Goal: Transaction & Acquisition: Purchase product/service

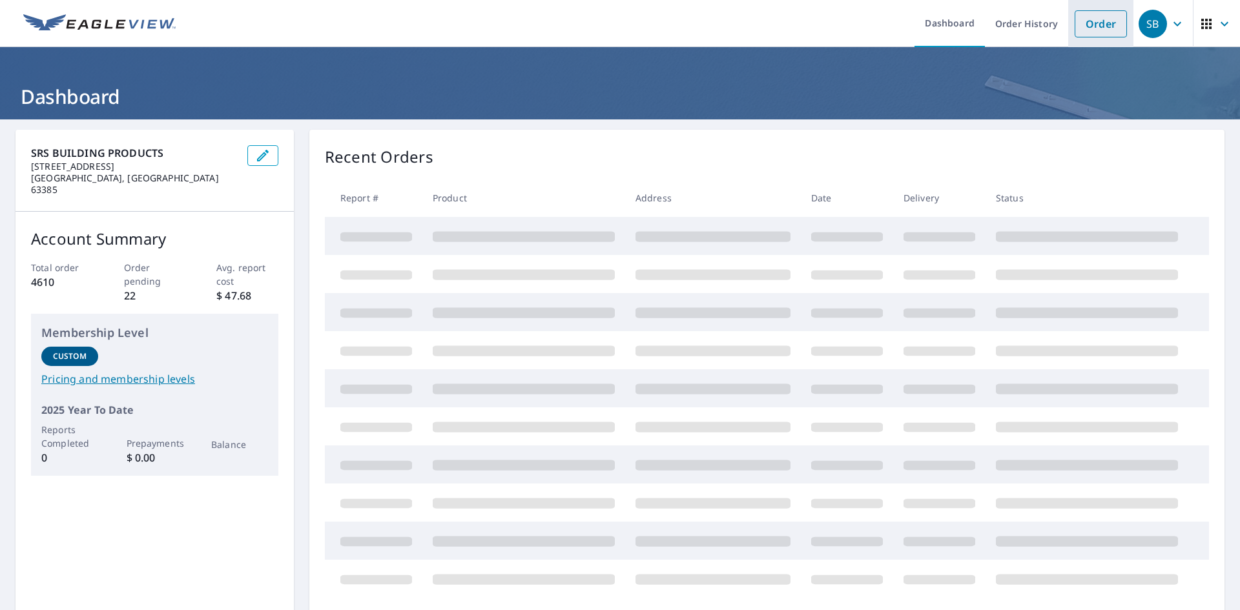
click at [1090, 23] on link "Order" at bounding box center [1101, 23] width 52 height 27
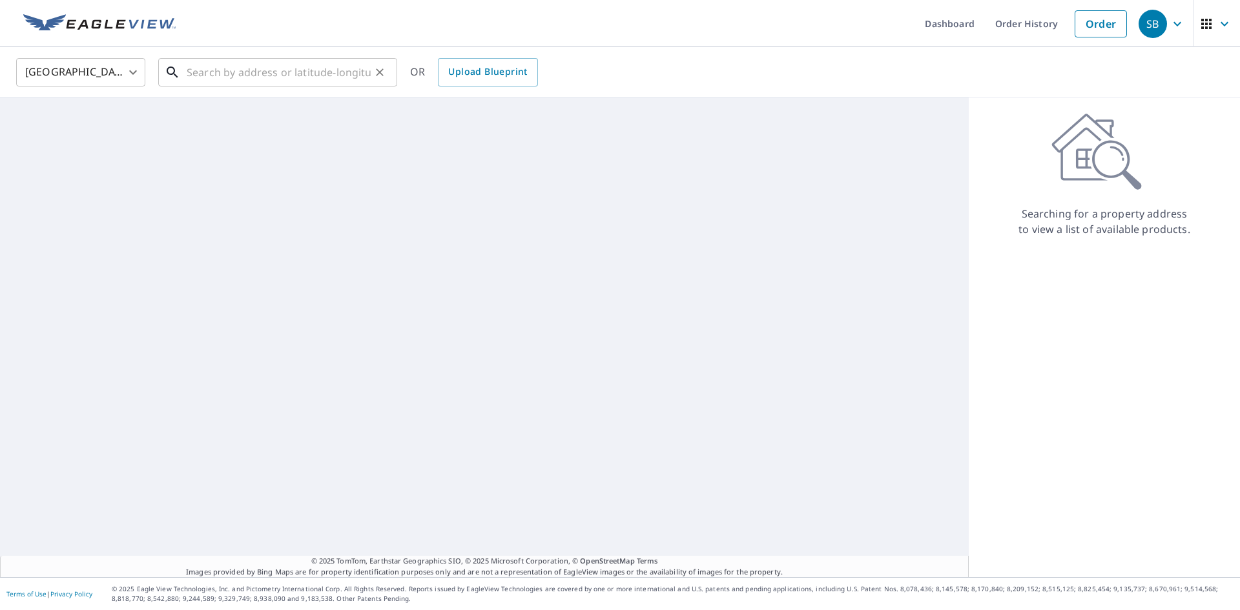
click at [311, 70] on input "text" at bounding box center [279, 72] width 184 height 36
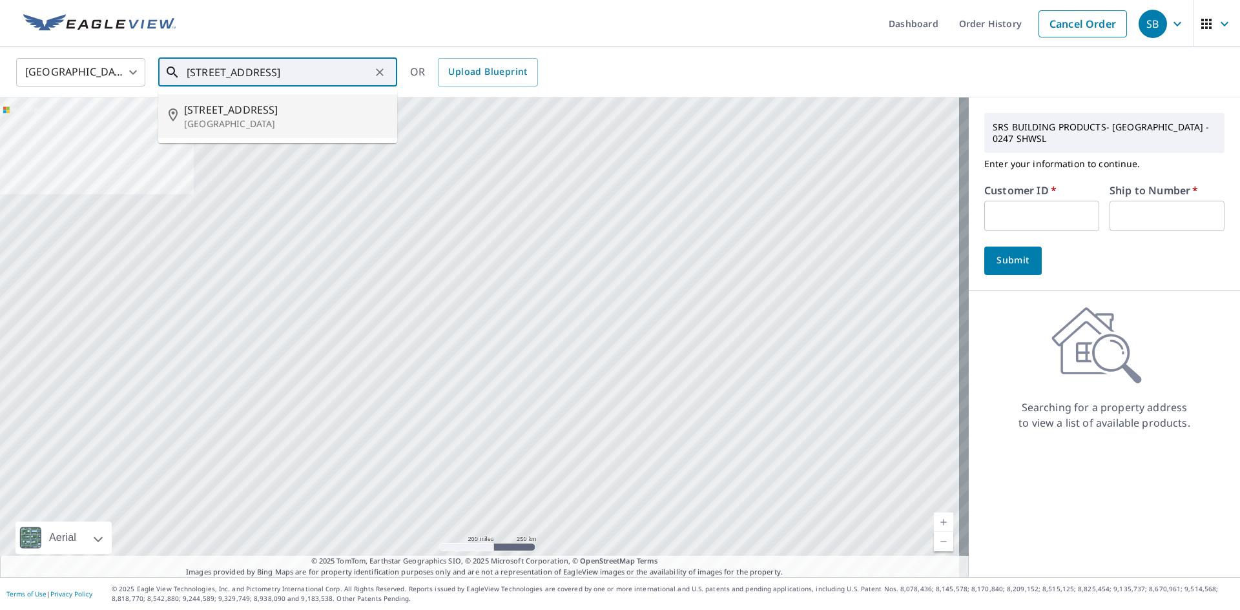
click at [229, 121] on p "[GEOGRAPHIC_DATA]" at bounding box center [285, 124] width 203 height 13
type input "[STREET_ADDRESS]"
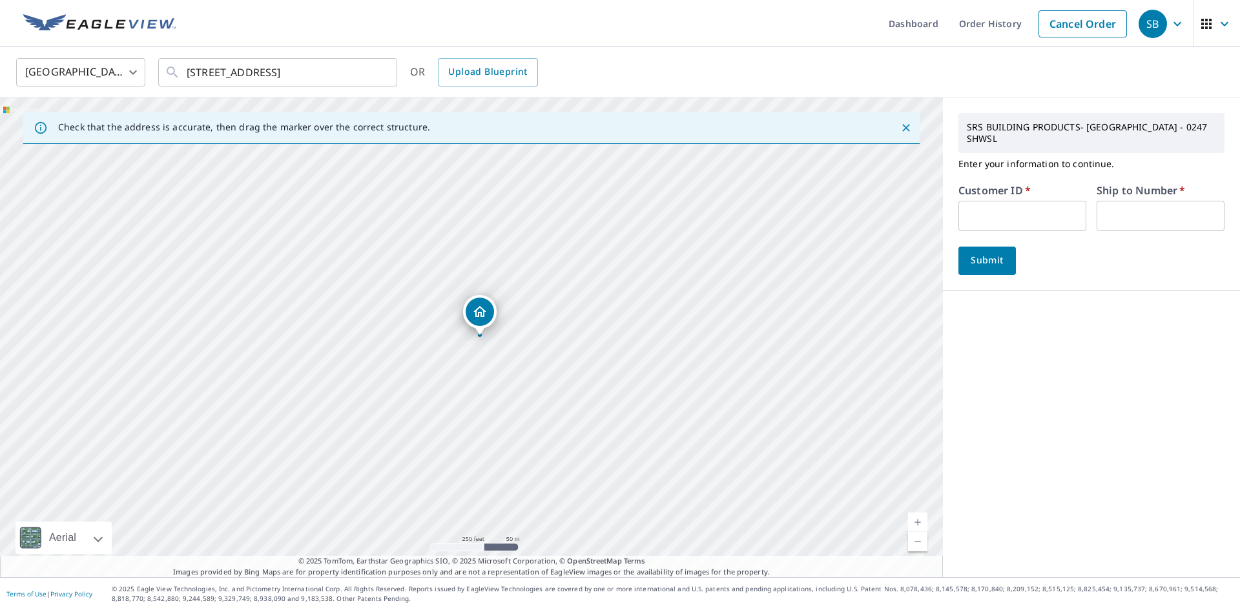
click at [1021, 202] on input "text" at bounding box center [1022, 216] width 128 height 30
type input "nat004"
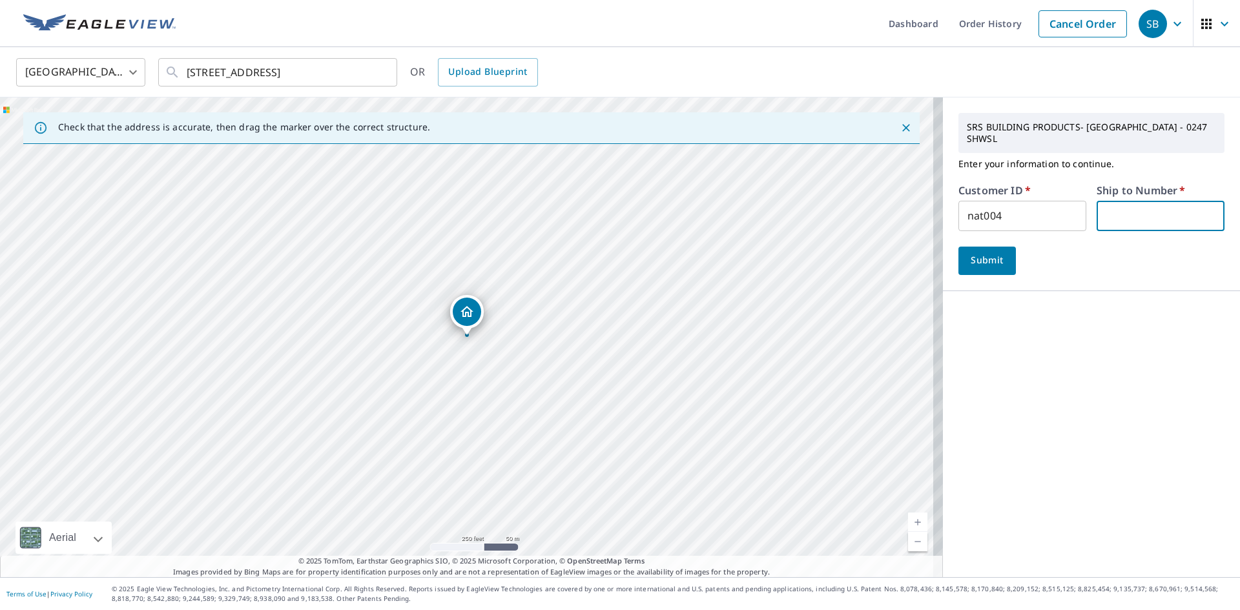
click at [1122, 209] on input "text" at bounding box center [1161, 216] width 128 height 30
type input "1"
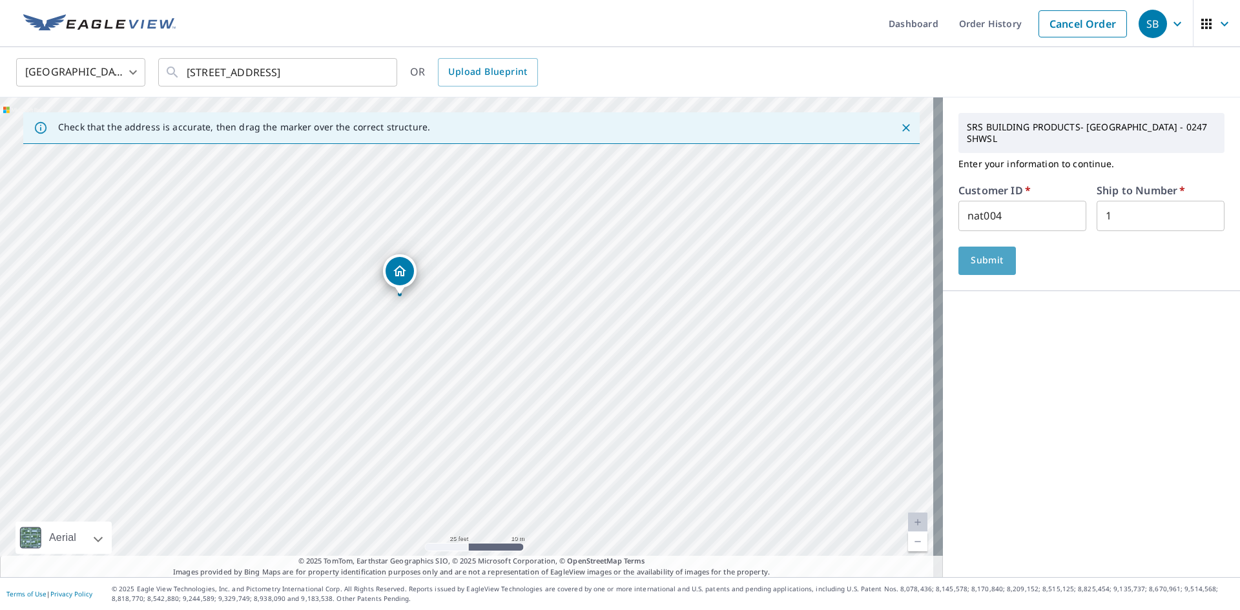
click at [978, 253] on span "Submit" at bounding box center [987, 261] width 37 height 16
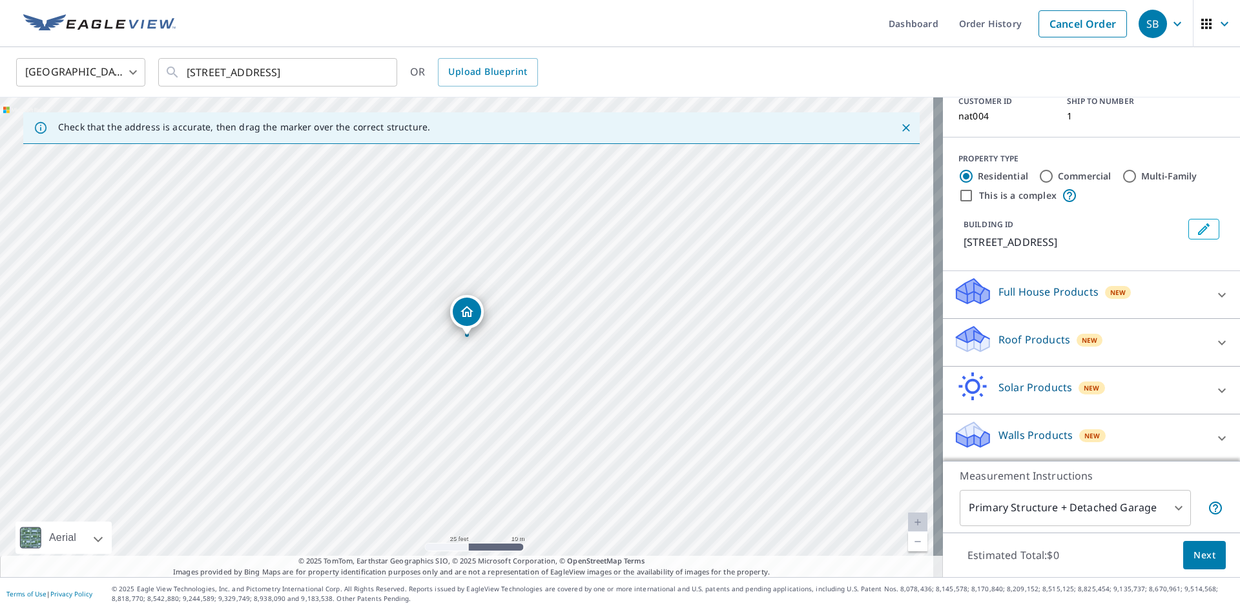
scroll to position [106, 0]
click at [1154, 343] on div "Roof Products New" at bounding box center [1079, 341] width 253 height 37
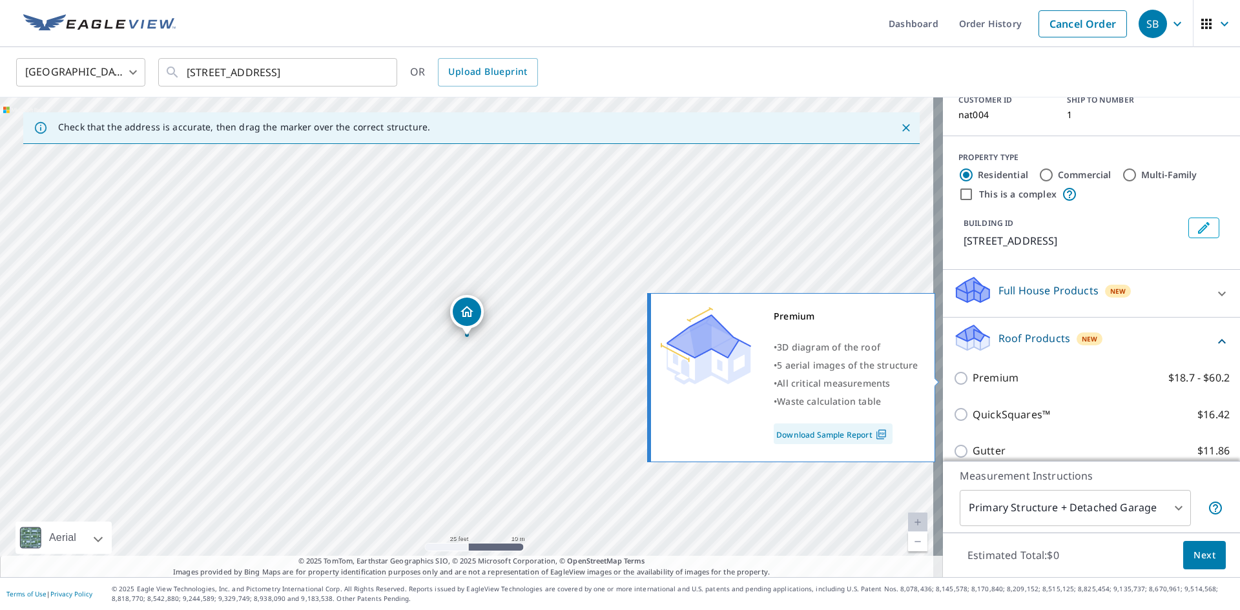
click at [996, 382] on p "Premium" at bounding box center [996, 378] width 46 height 16
click at [973, 382] on input "Premium $18.7 - $60.2" at bounding box center [962, 379] width 19 height 16
checkbox input "true"
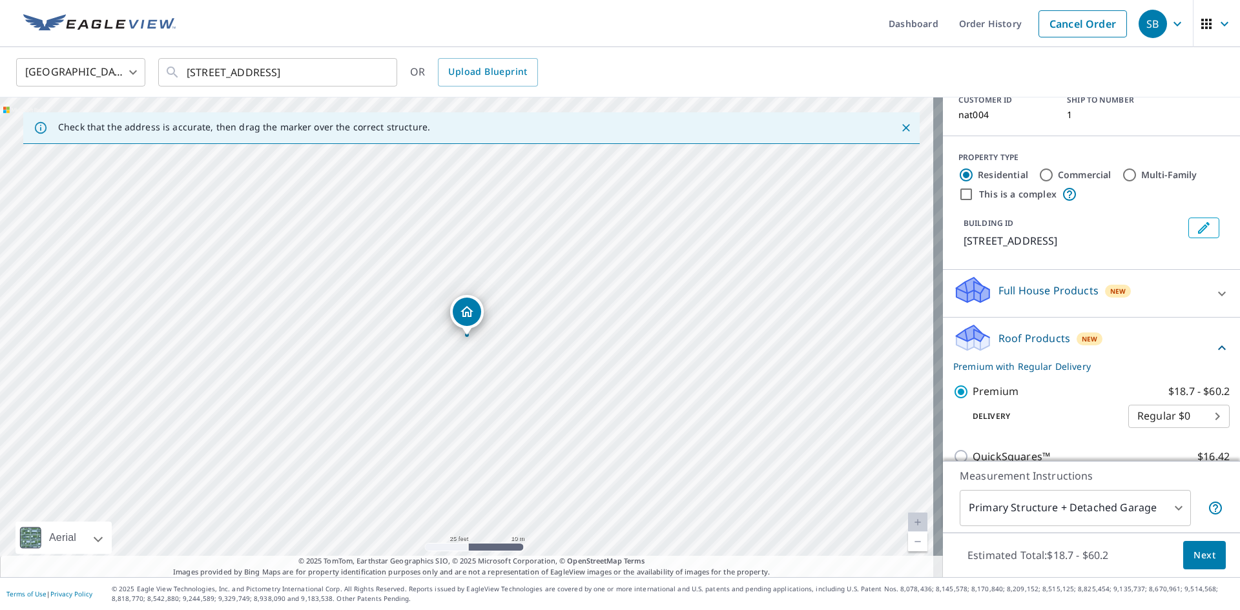
scroll to position [295, 0]
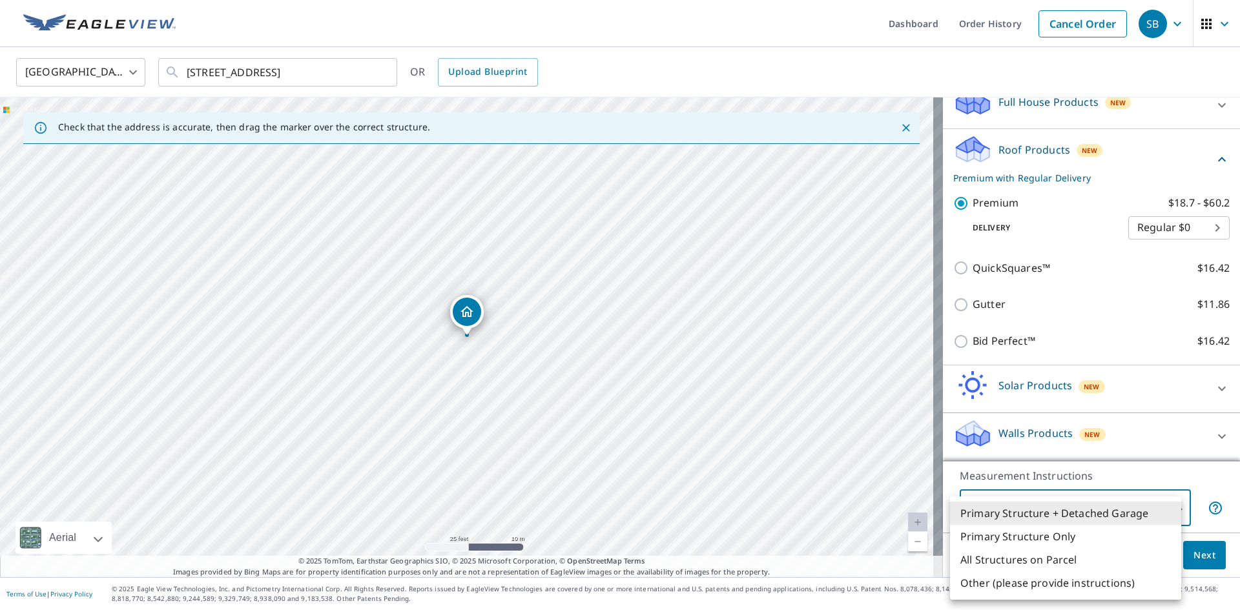
click at [1115, 502] on body "SB SB Dashboard Order History Cancel Order SB [GEOGRAPHIC_DATA] [GEOGRAPHIC_DAT…" at bounding box center [620, 305] width 1240 height 610
click at [1060, 536] on li "Primary Structure Only" at bounding box center [1065, 536] width 231 height 23
type input "2"
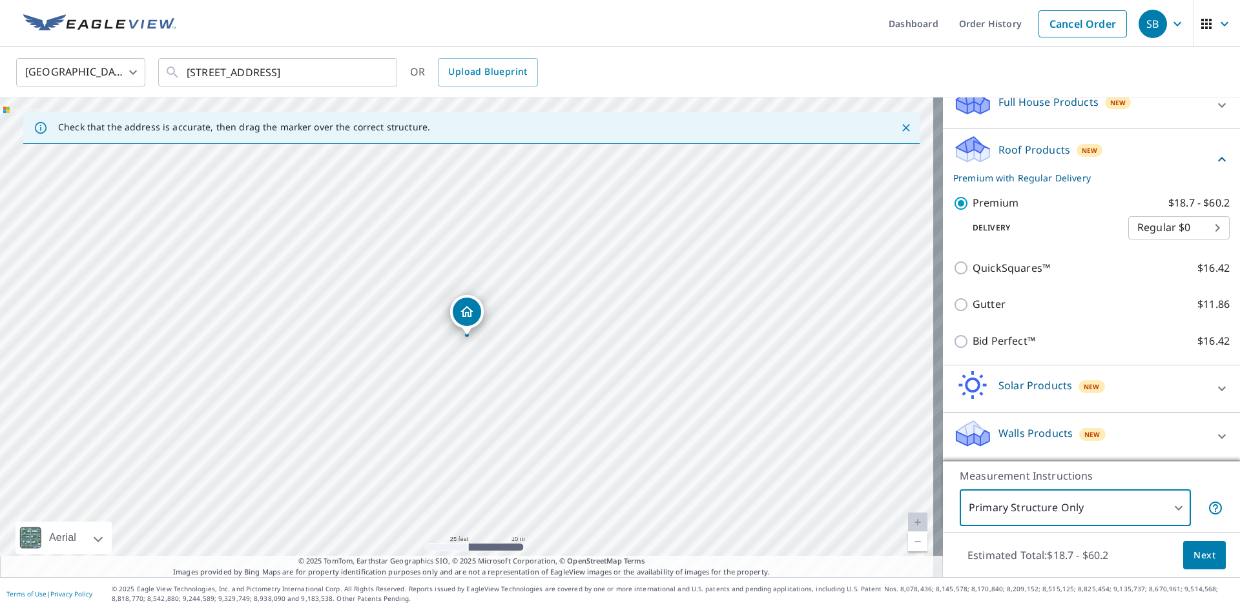
click at [1194, 559] on span "Next" at bounding box center [1205, 556] width 22 height 16
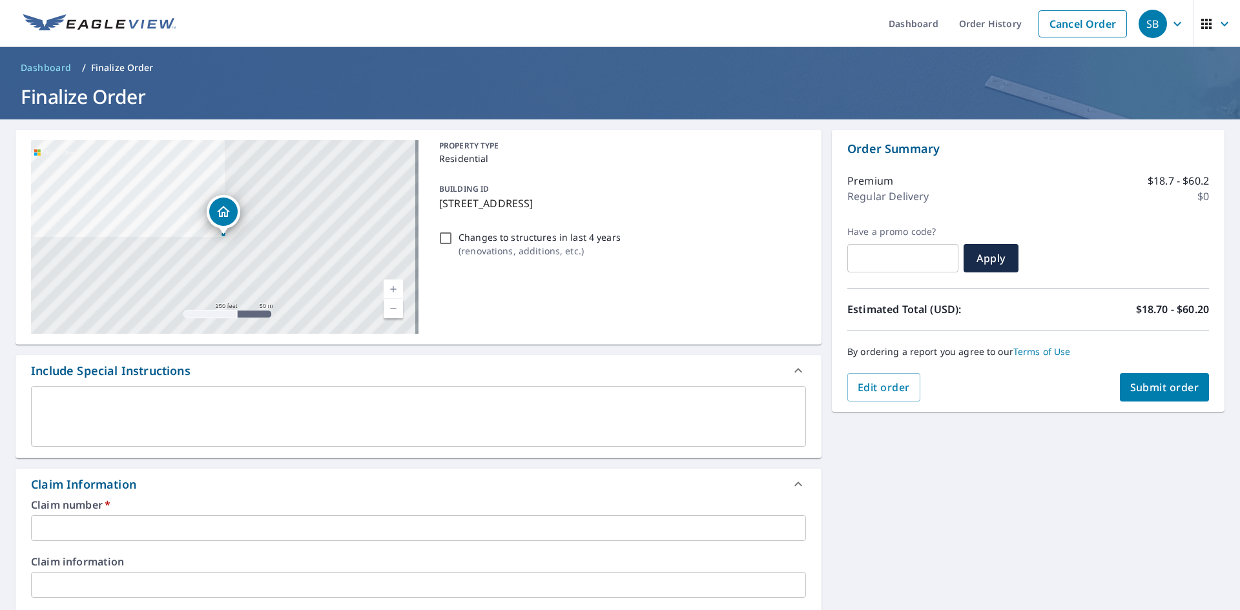
drag, startPoint x: 438, startPoint y: 206, endPoint x: 681, endPoint y: 210, distance: 243.5
click at [681, 210] on p "[STREET_ADDRESS]" at bounding box center [620, 204] width 362 height 16
checkbox input "true"
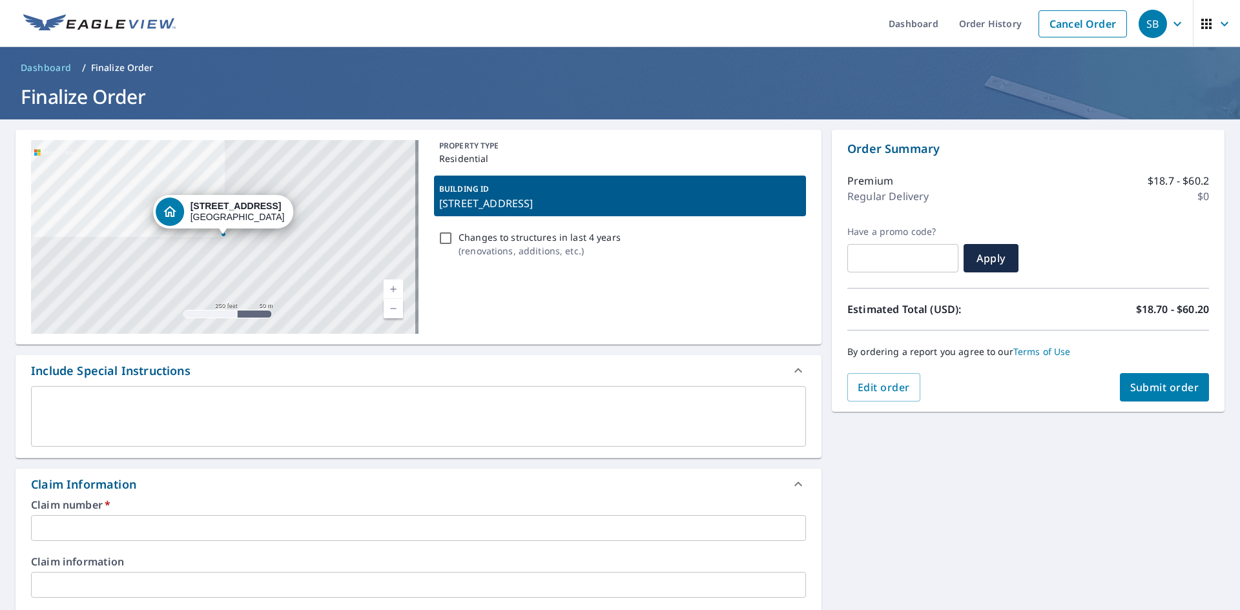
copy p "[STREET_ADDRESS]"
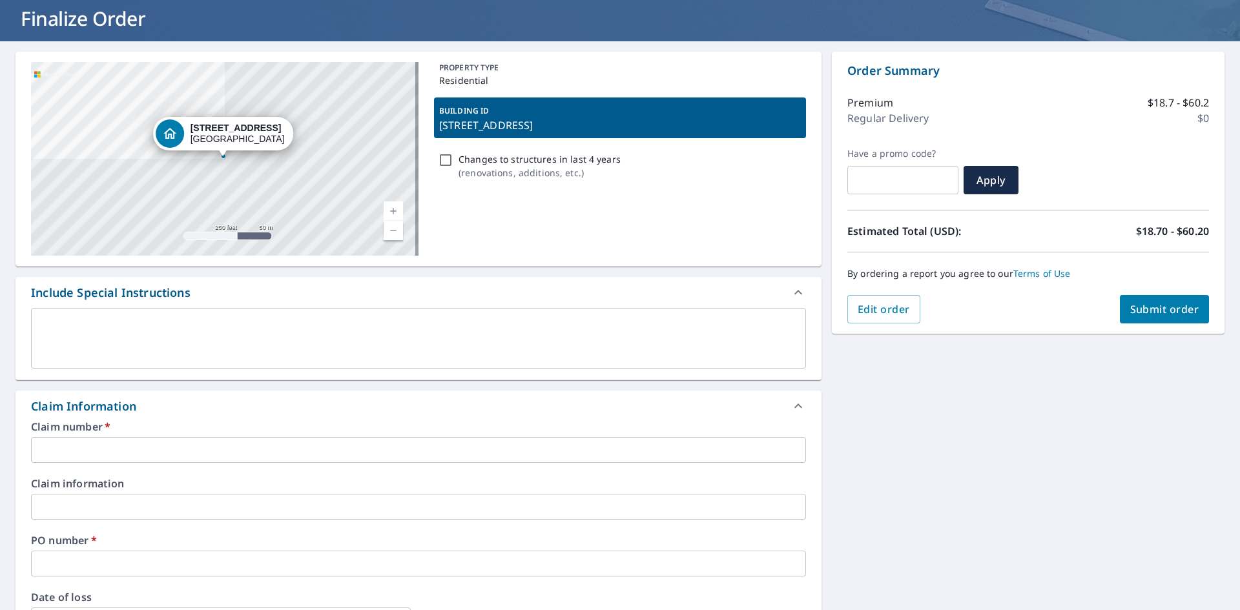
scroll to position [258, 0]
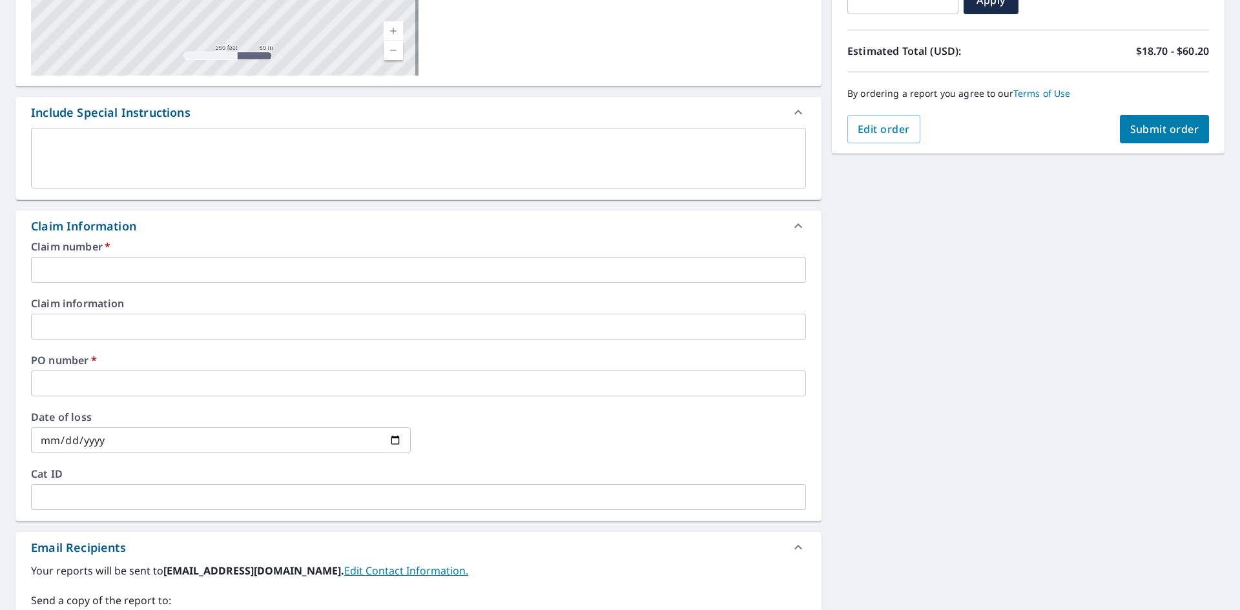
click at [105, 386] on input "text" at bounding box center [418, 384] width 775 height 26
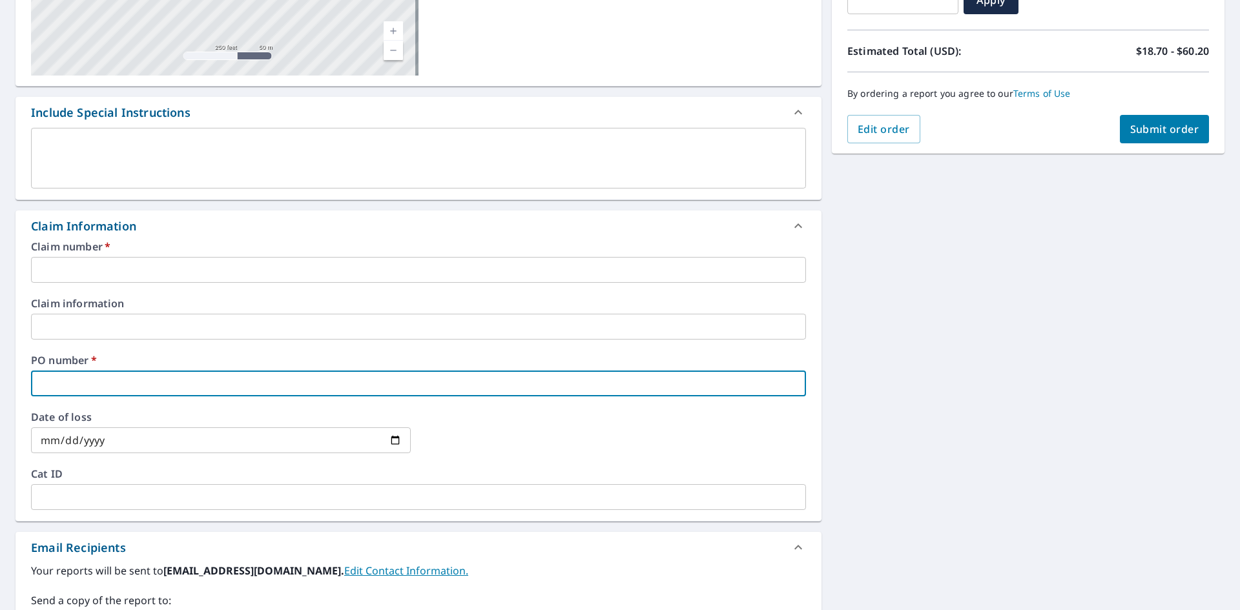
paste input "[STREET_ADDRESS]"
type input "[STREET_ADDRESS]"
checkbox input "true"
type input "[STREET_ADDRESS]"
click at [130, 260] on input "text" at bounding box center [418, 270] width 775 height 26
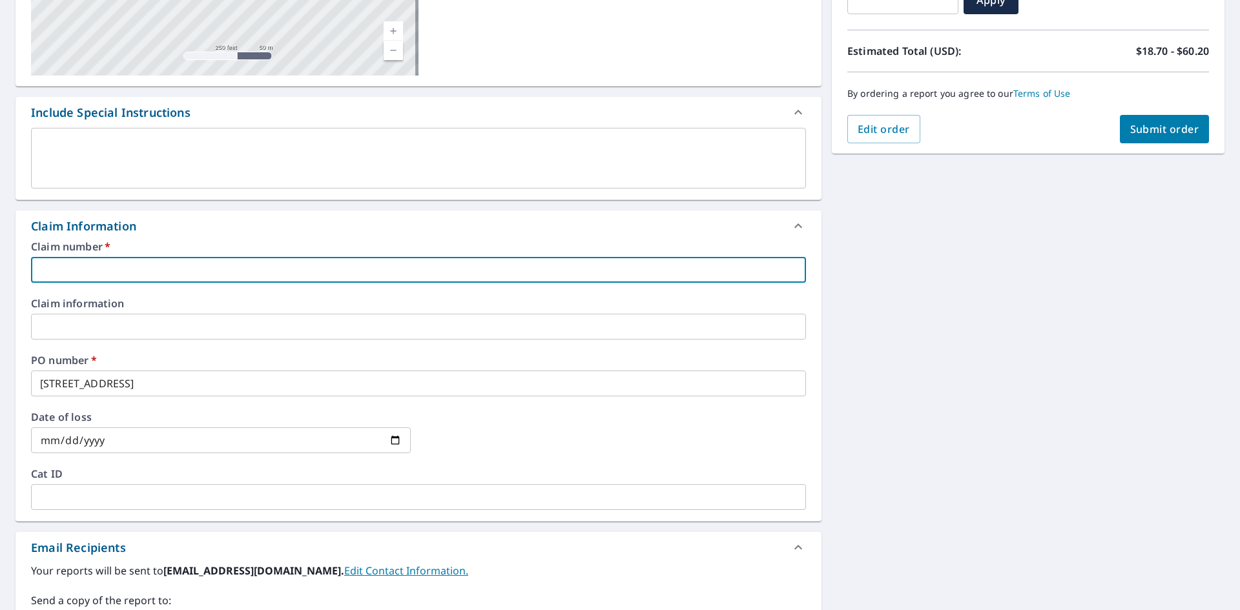
paste input "[STREET_ADDRESS]"
type input "[STREET_ADDRESS]"
checkbox input "true"
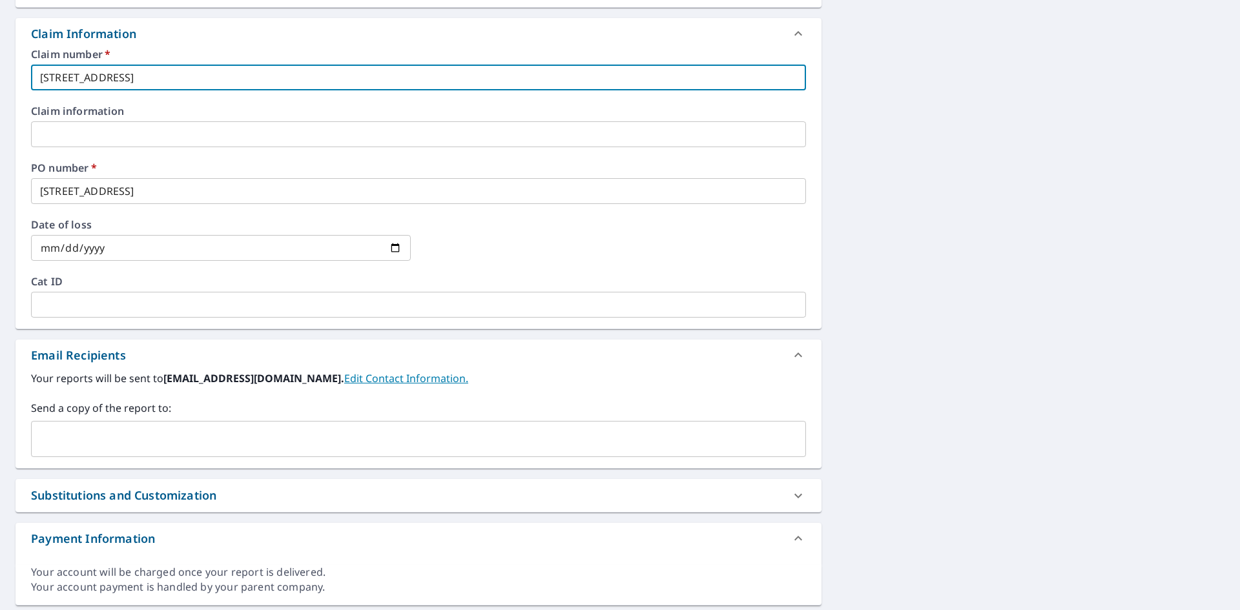
scroll to position [452, 0]
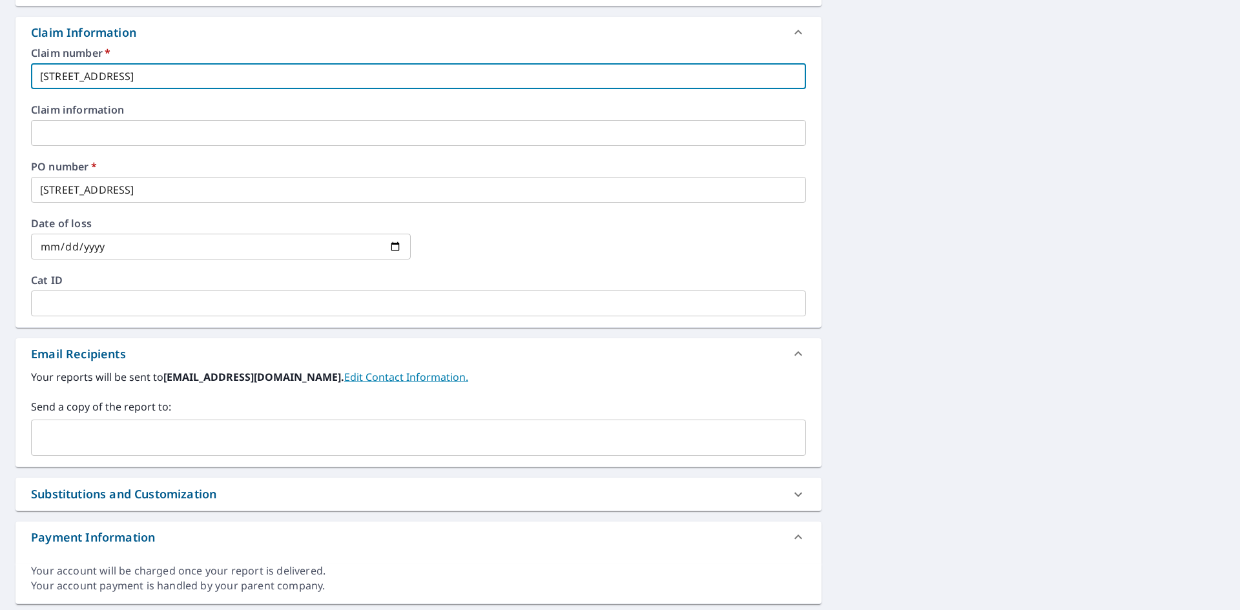
type input "[STREET_ADDRESS]"
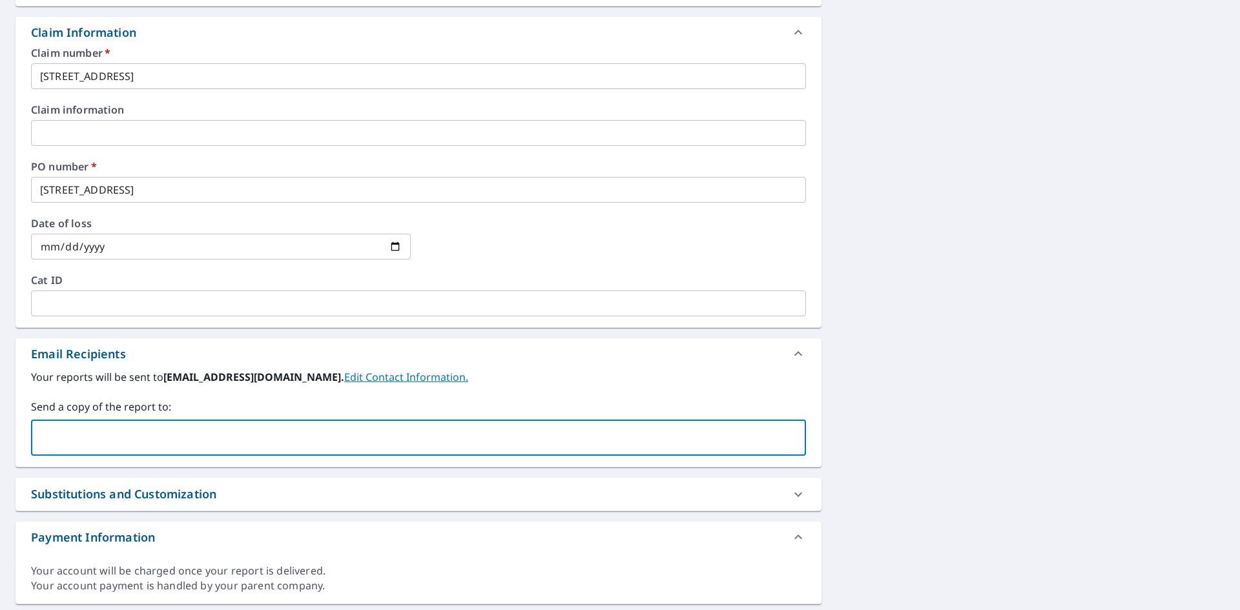
click at [128, 439] on input "text" at bounding box center [409, 438] width 744 height 25
type input "C"
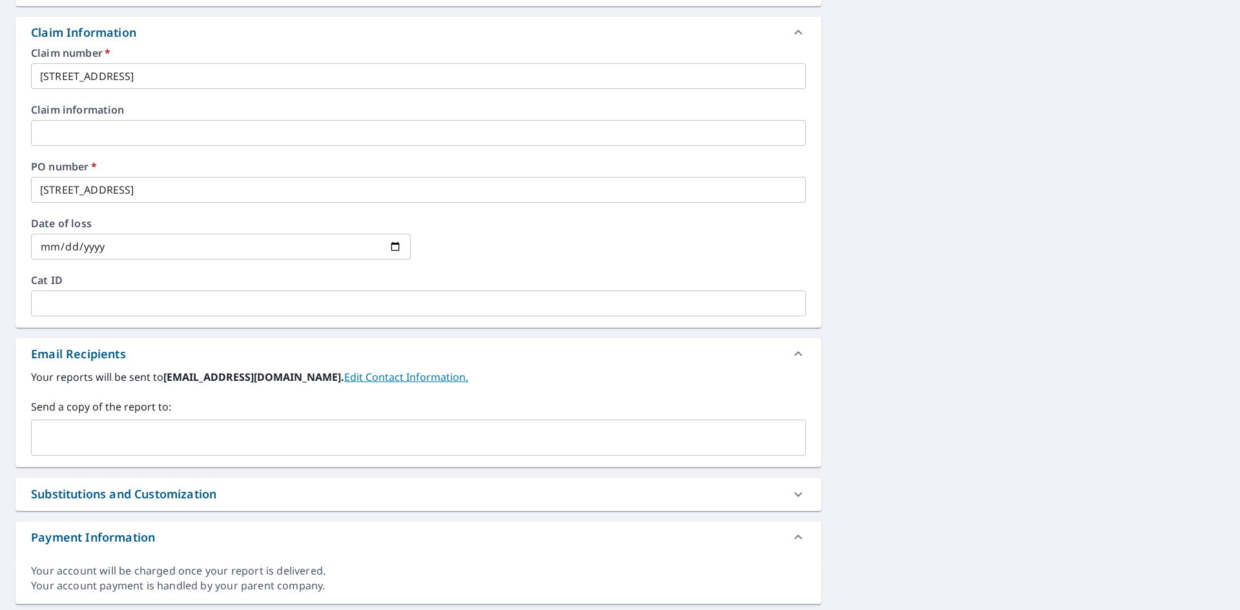
click at [138, 447] on input "text" at bounding box center [409, 438] width 744 height 25
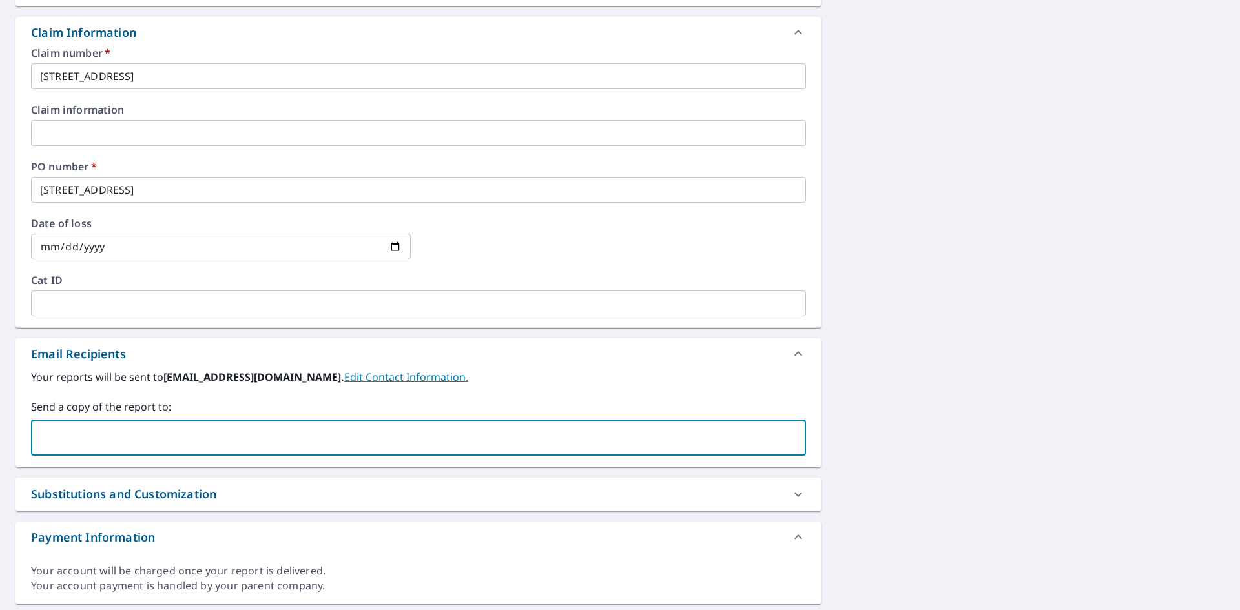
paste input "[PERSON_NAME][EMAIL_ADDRESS][DOMAIN_NAME]"
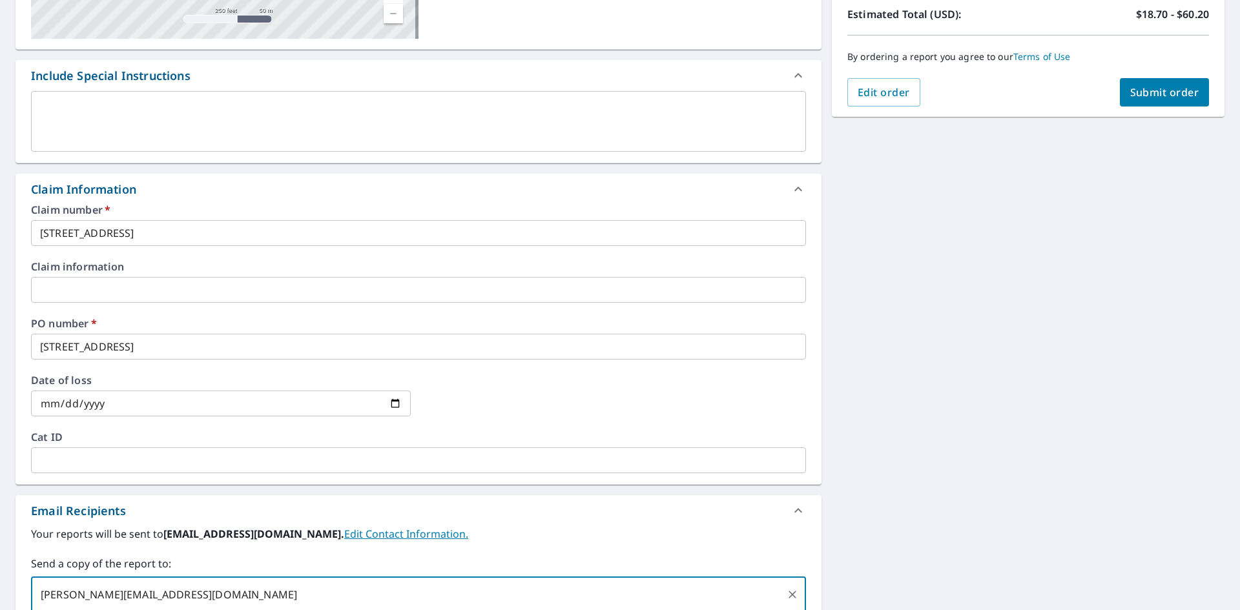
scroll to position [129, 0]
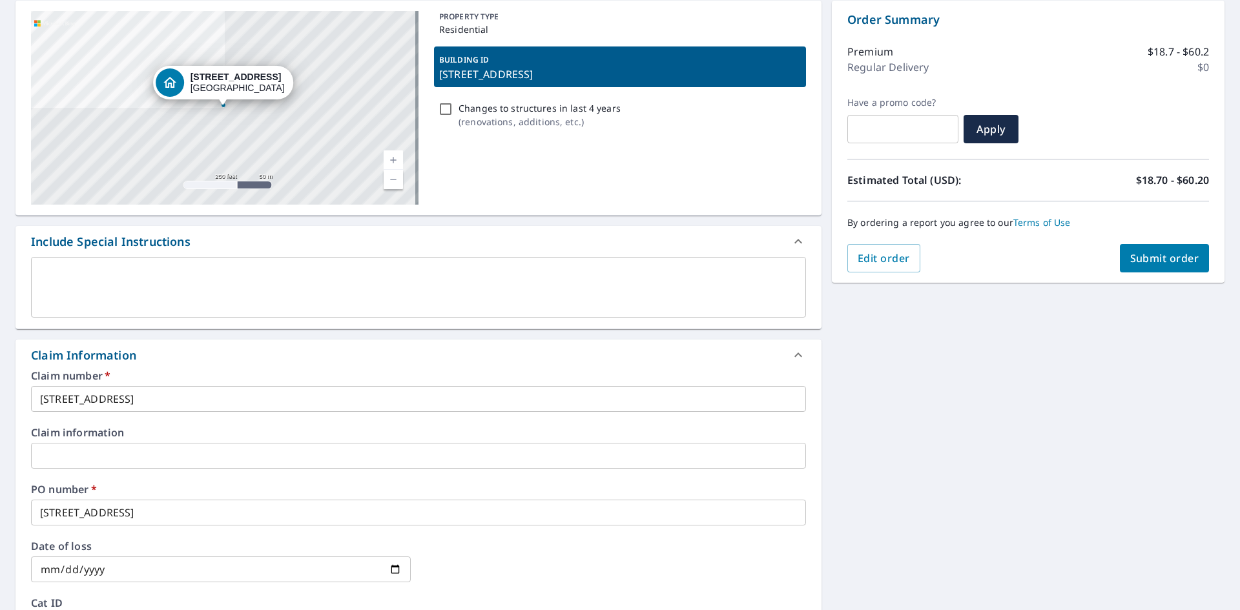
type input "[PERSON_NAME][EMAIL_ADDRESS][DOMAIN_NAME]"
click at [1169, 269] on button "Submit order" at bounding box center [1165, 258] width 90 height 28
checkbox input "true"
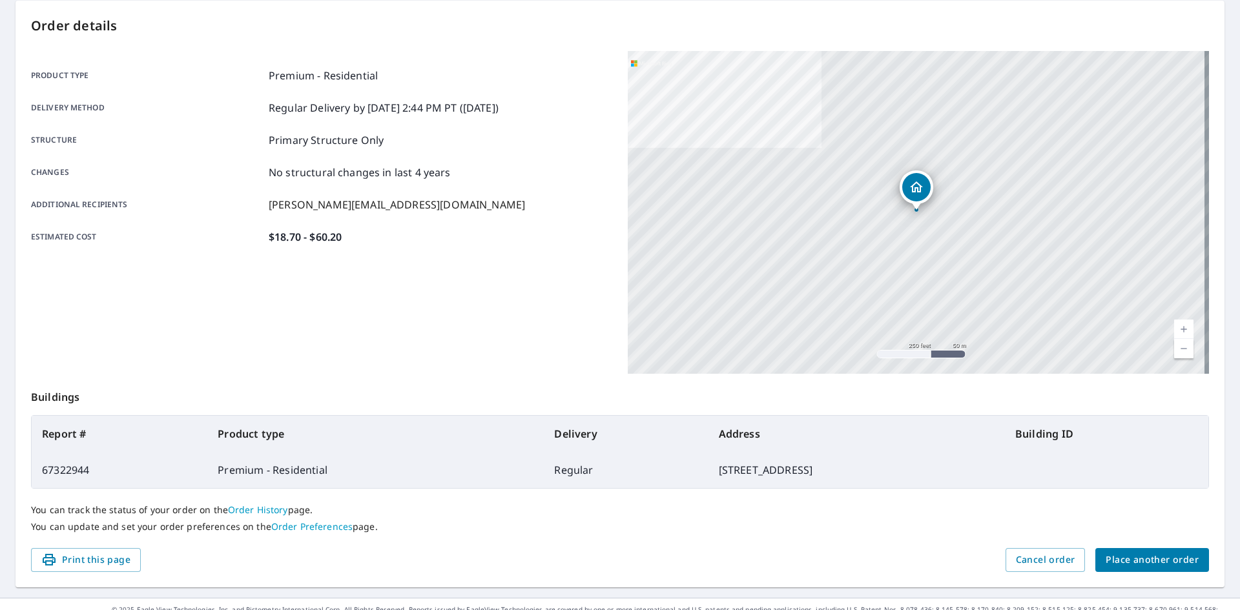
click at [1139, 556] on span "Place another order" at bounding box center [1152, 560] width 93 height 16
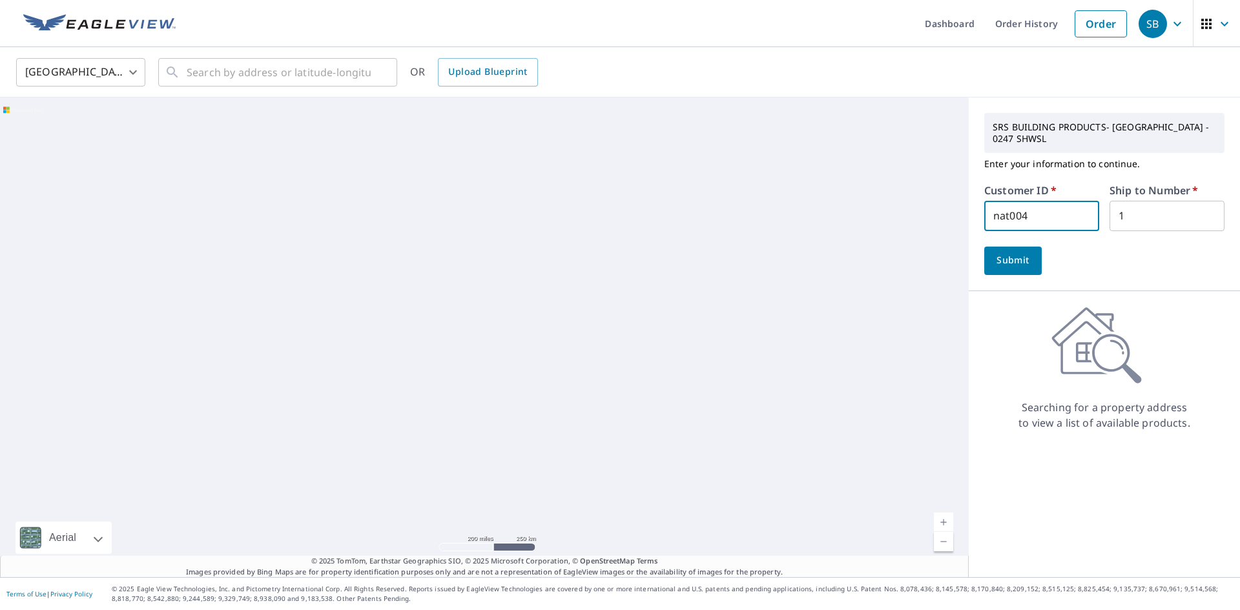
click at [1044, 208] on input "nat004" at bounding box center [1041, 216] width 115 height 30
click at [870, 218] on div "Aerial Road A standard road map Aerial A detailed look from above Labels Labels…" at bounding box center [620, 338] width 1240 height 480
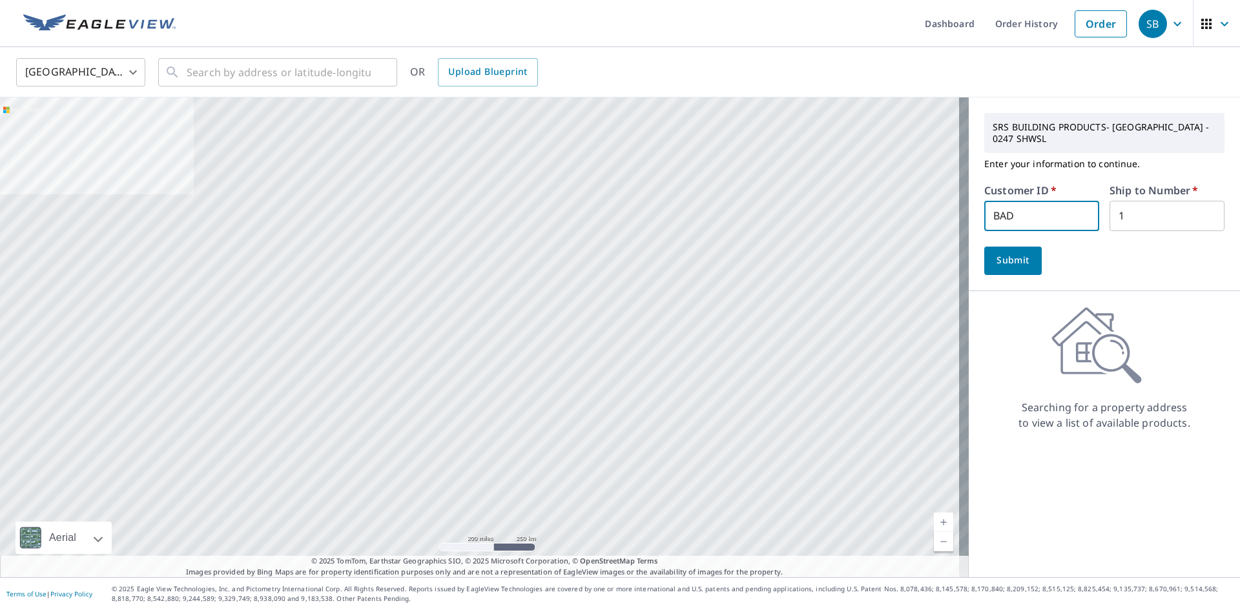
type input "BAD050"
click at [272, 66] on input "text" at bounding box center [279, 72] width 184 height 36
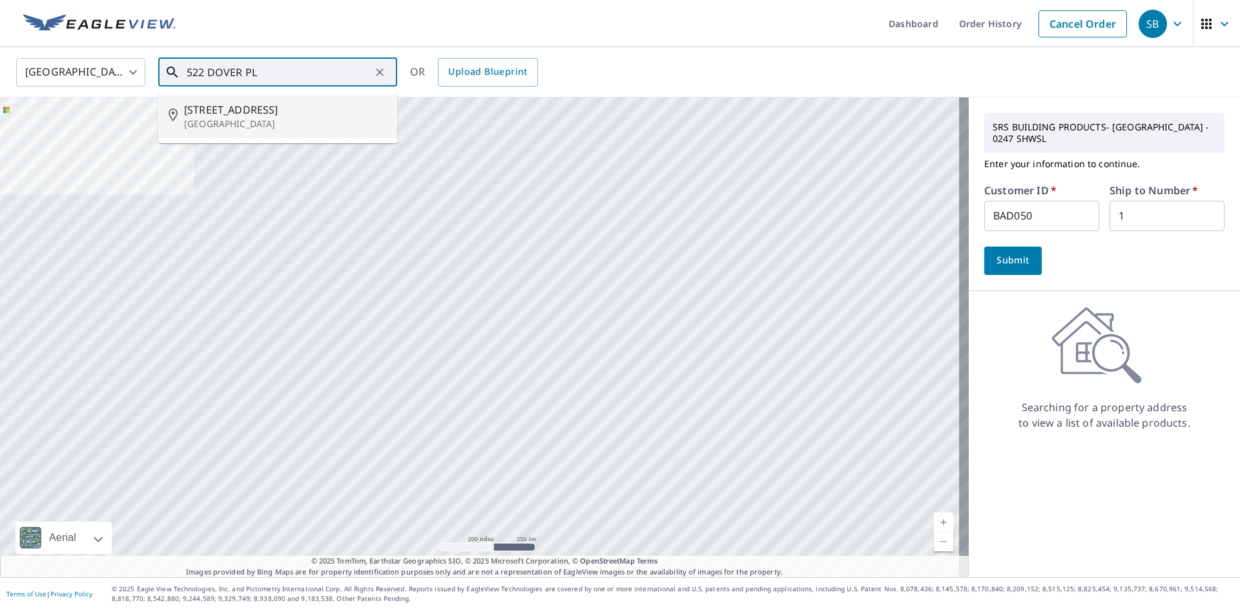
click at [276, 121] on p "[GEOGRAPHIC_DATA]" at bounding box center [285, 124] width 203 height 13
type input "[STREET_ADDRESS]"
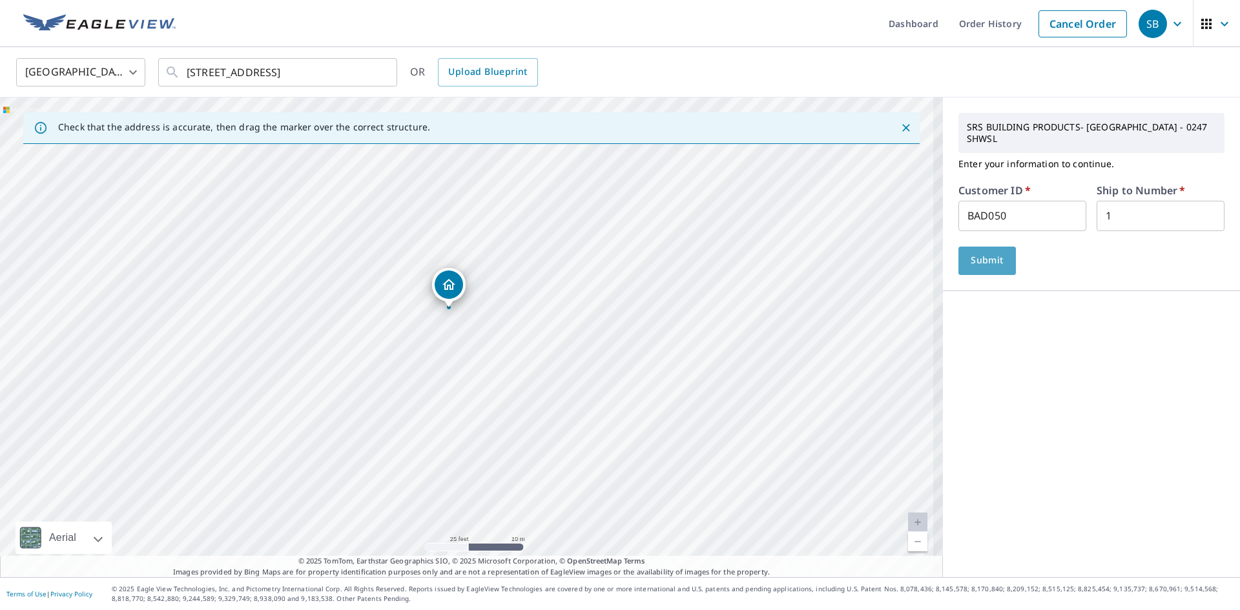
click at [991, 253] on span "Submit" at bounding box center [987, 261] width 37 height 16
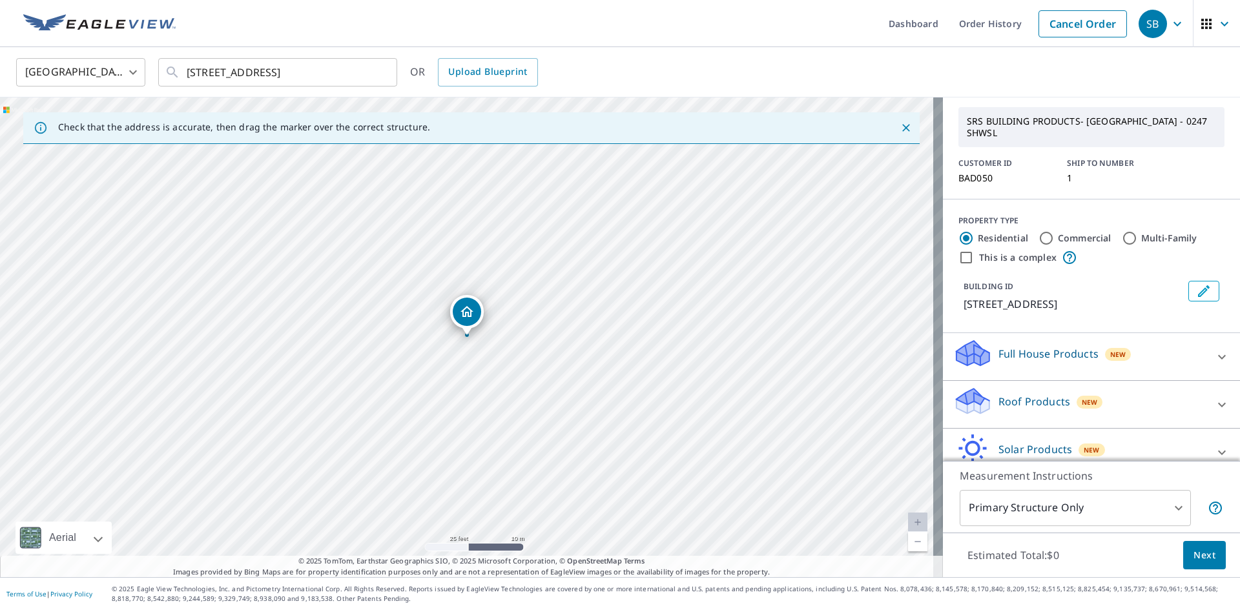
scroll to position [65, 0]
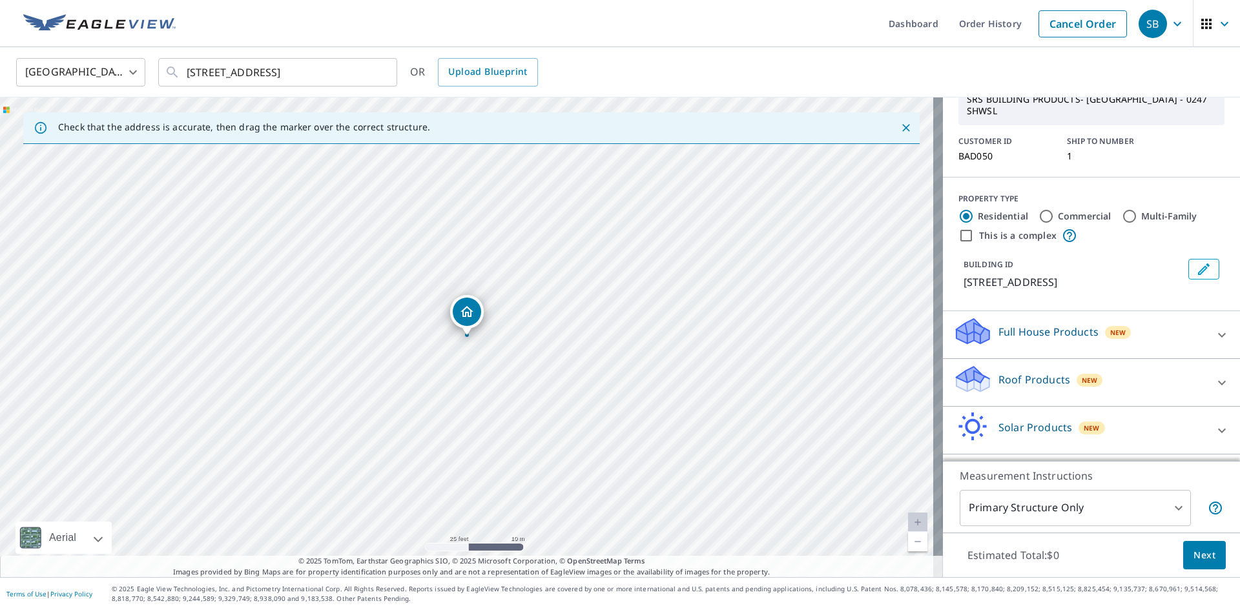
click at [1148, 383] on div "Roof Products New" at bounding box center [1079, 382] width 253 height 37
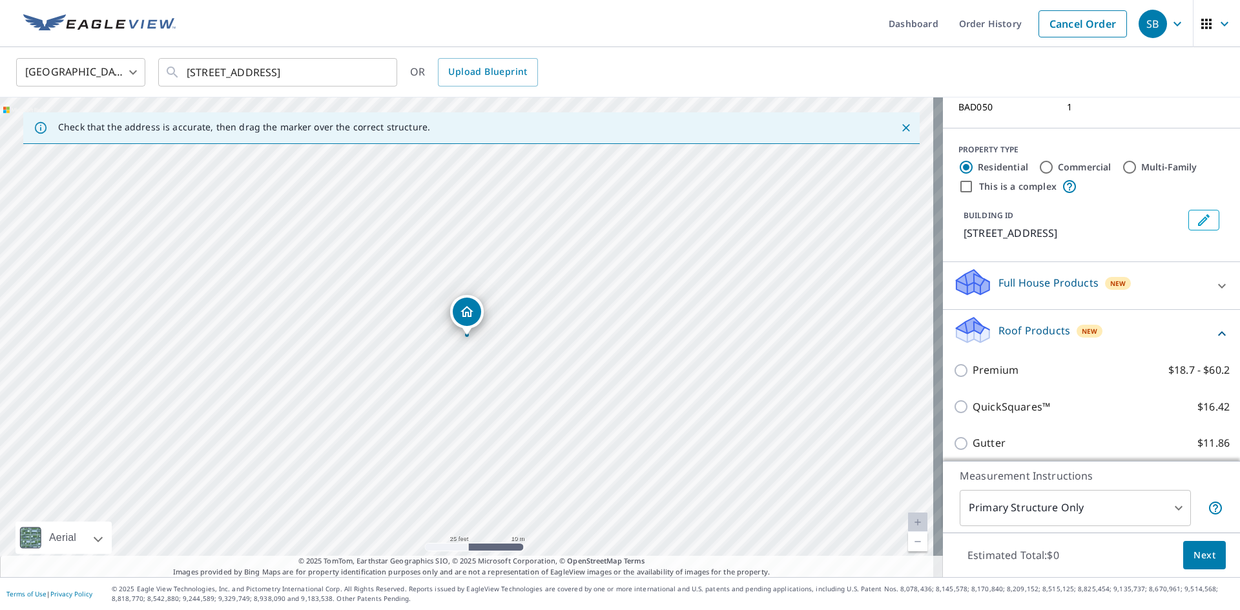
scroll to position [194, 0]
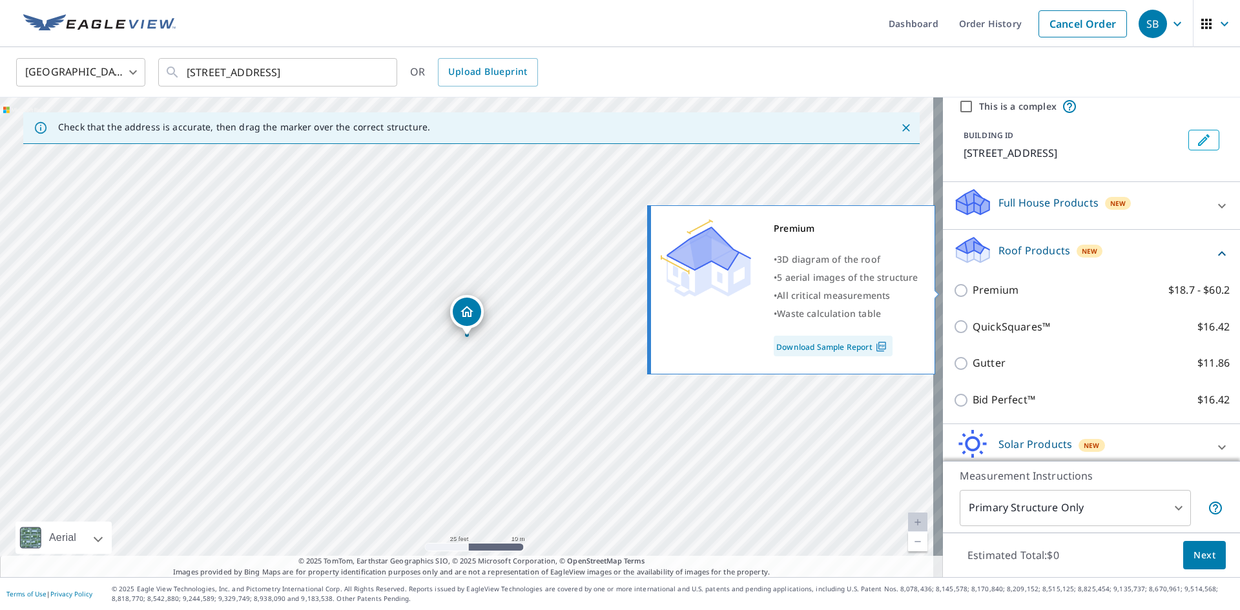
click at [958, 289] on input "Premium $18.7 - $60.2" at bounding box center [962, 291] width 19 height 16
checkbox input "true"
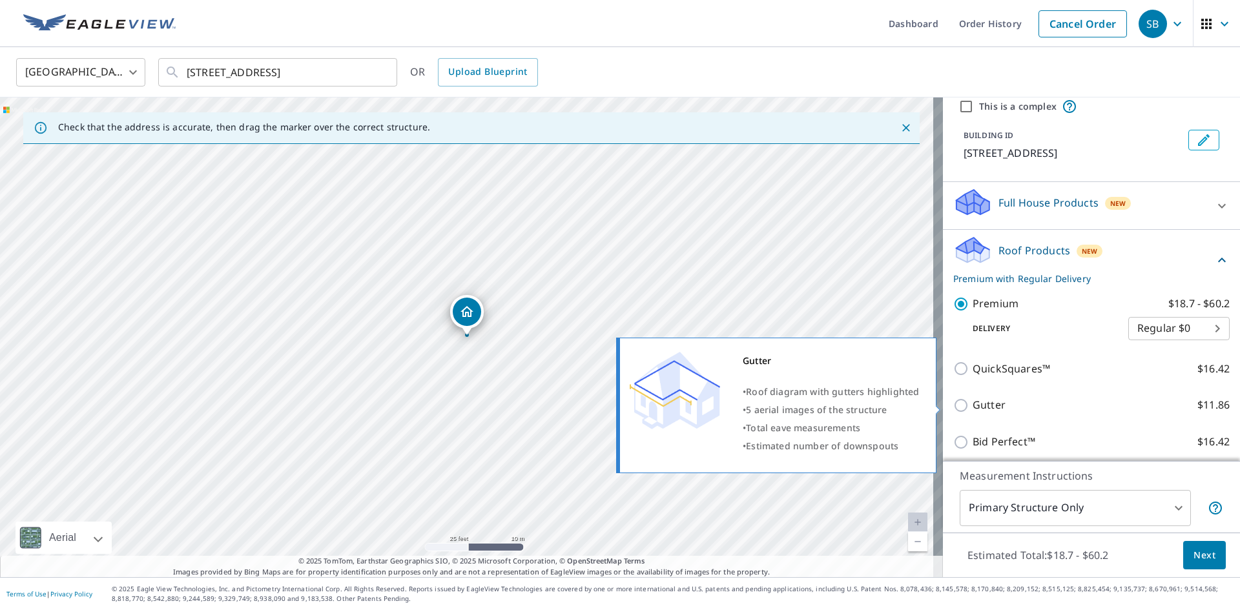
click at [955, 404] on input "Gutter $11.86" at bounding box center [962, 406] width 19 height 16
checkbox input "true"
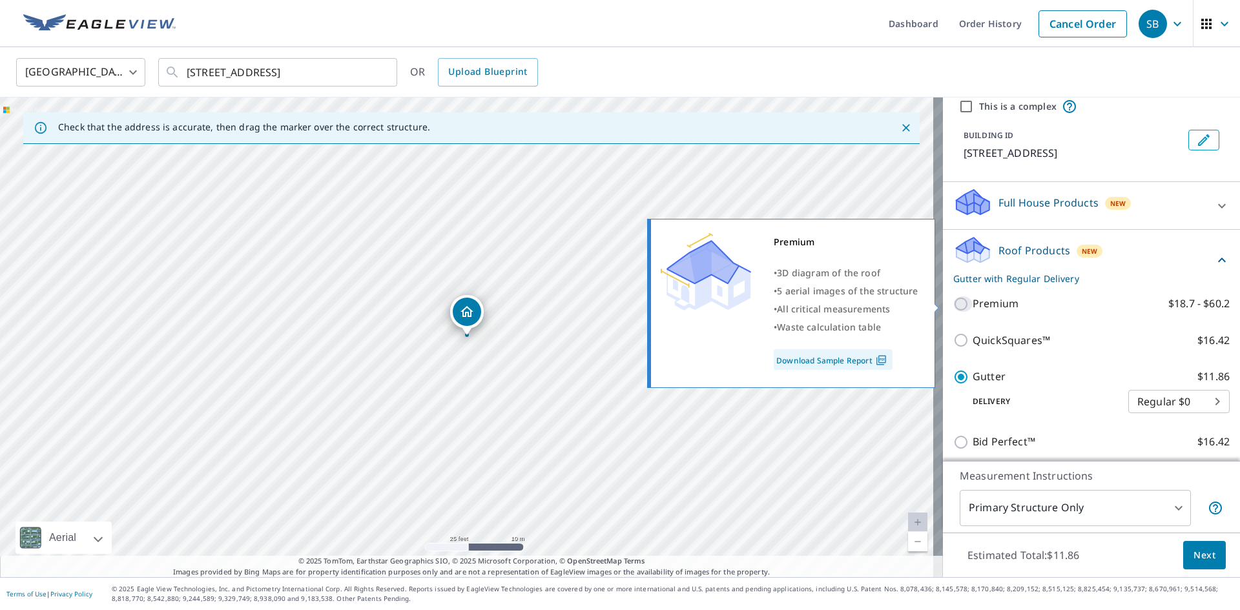
click at [959, 302] on input "Premium $18.7 - $60.2" at bounding box center [962, 304] width 19 height 16
checkbox input "true"
checkbox input "false"
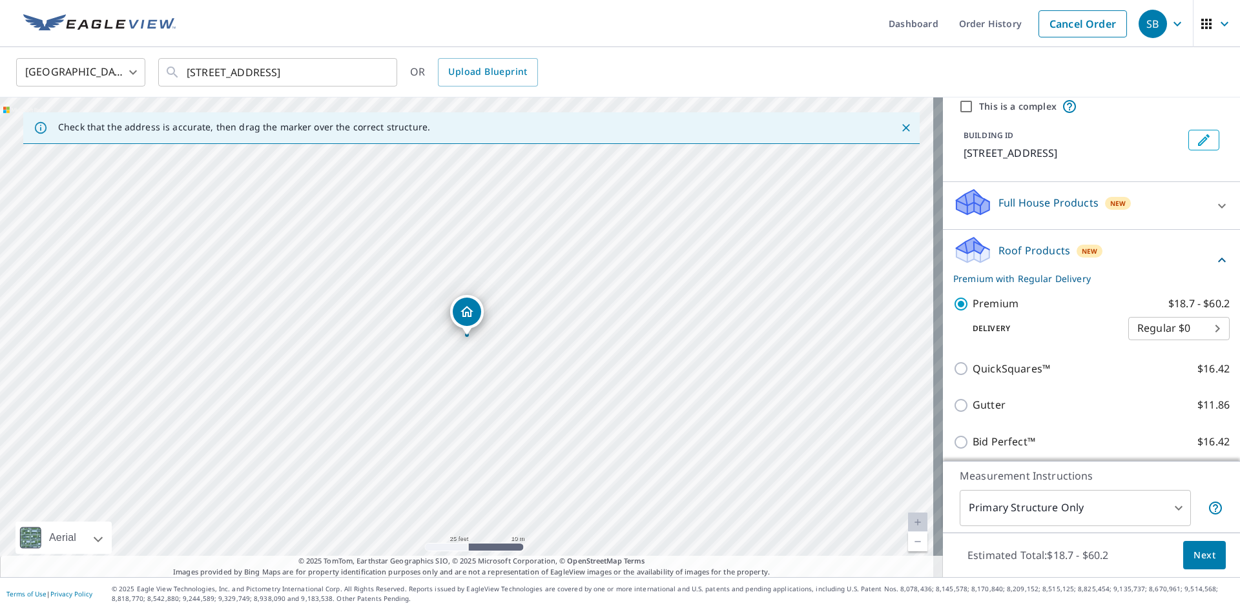
click at [1201, 567] on button "Next" at bounding box center [1204, 555] width 43 height 29
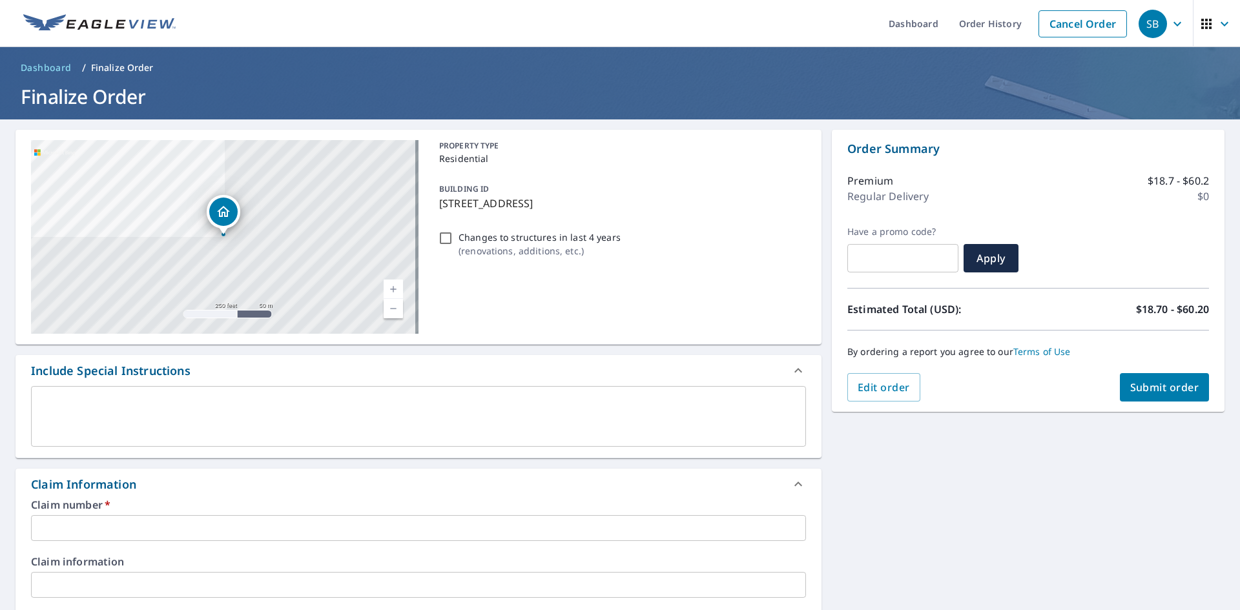
drag, startPoint x: 437, startPoint y: 203, endPoint x: 665, endPoint y: 207, distance: 228.0
click at [665, 207] on p "[STREET_ADDRESS]" at bounding box center [620, 204] width 362 height 16
checkbox input "true"
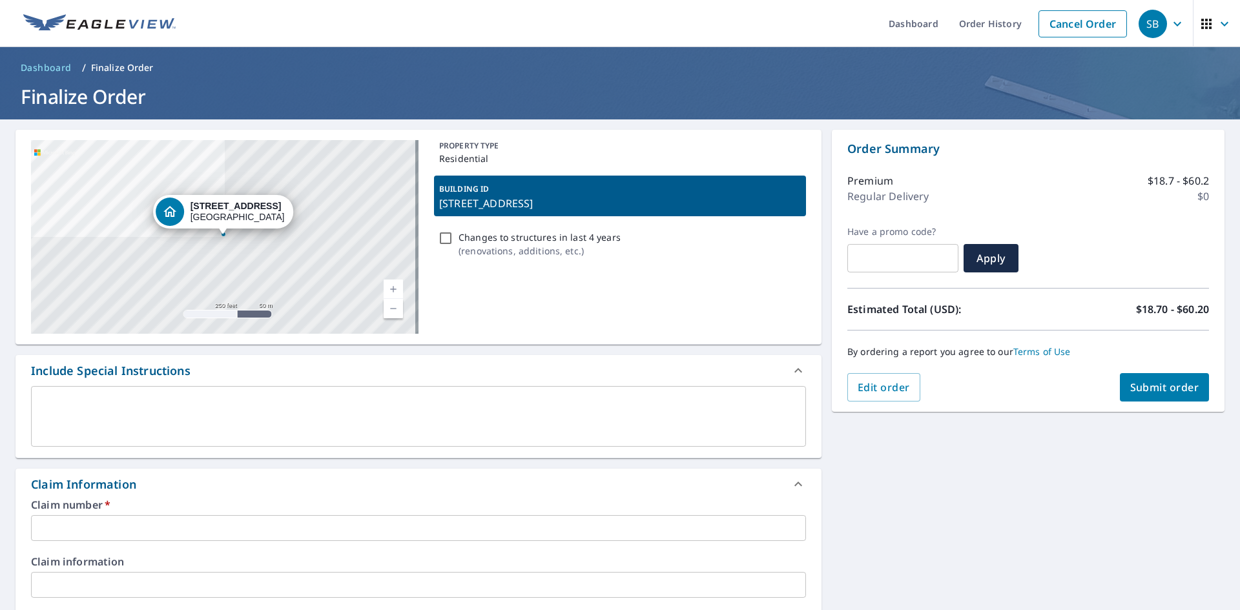
copy p "[STREET_ADDRESS]"
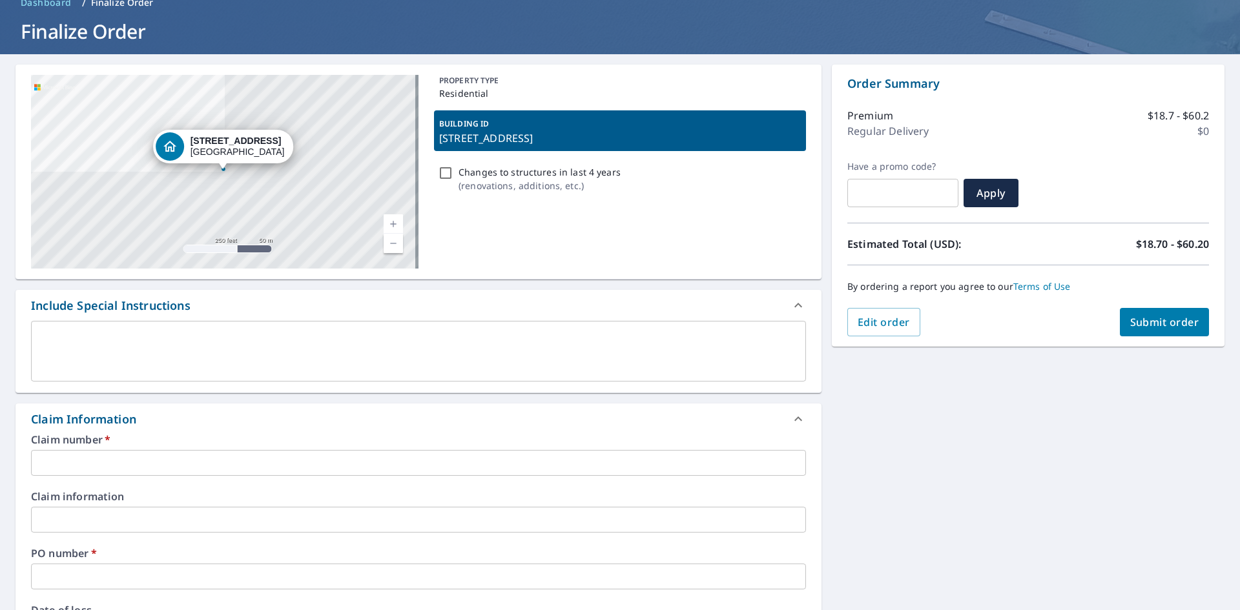
scroll to position [258, 0]
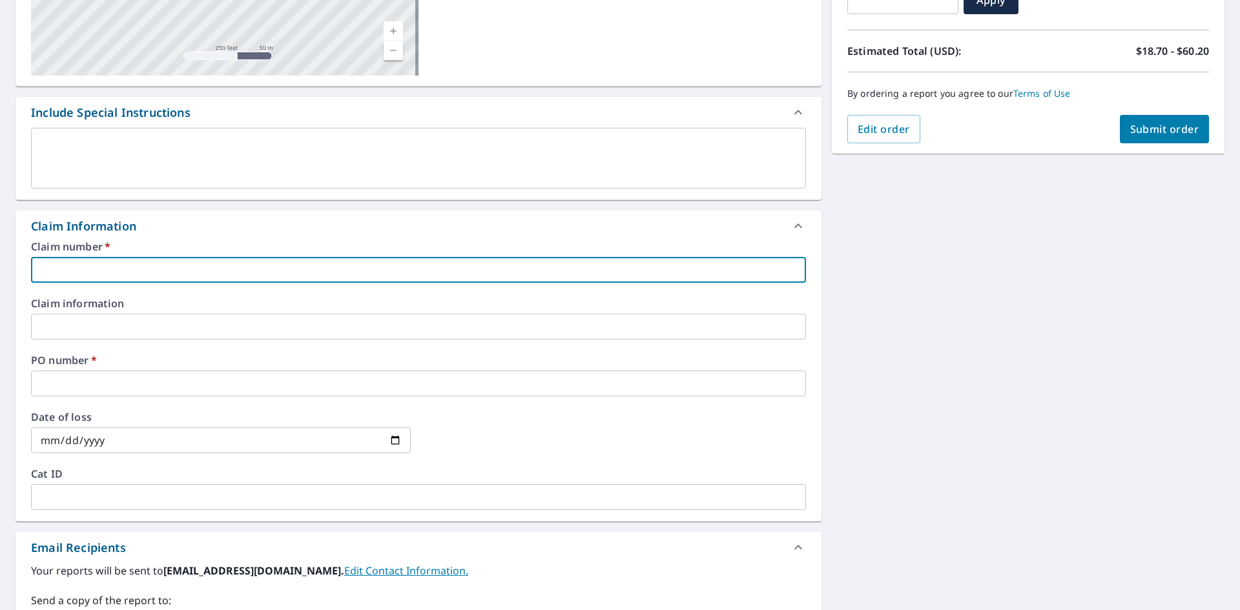
click at [148, 272] on input "text" at bounding box center [418, 270] width 775 height 26
paste input "[STREET_ADDRESS]"
type input "[STREET_ADDRESS]"
checkbox input "true"
type input "[STREET_ADDRESS]"
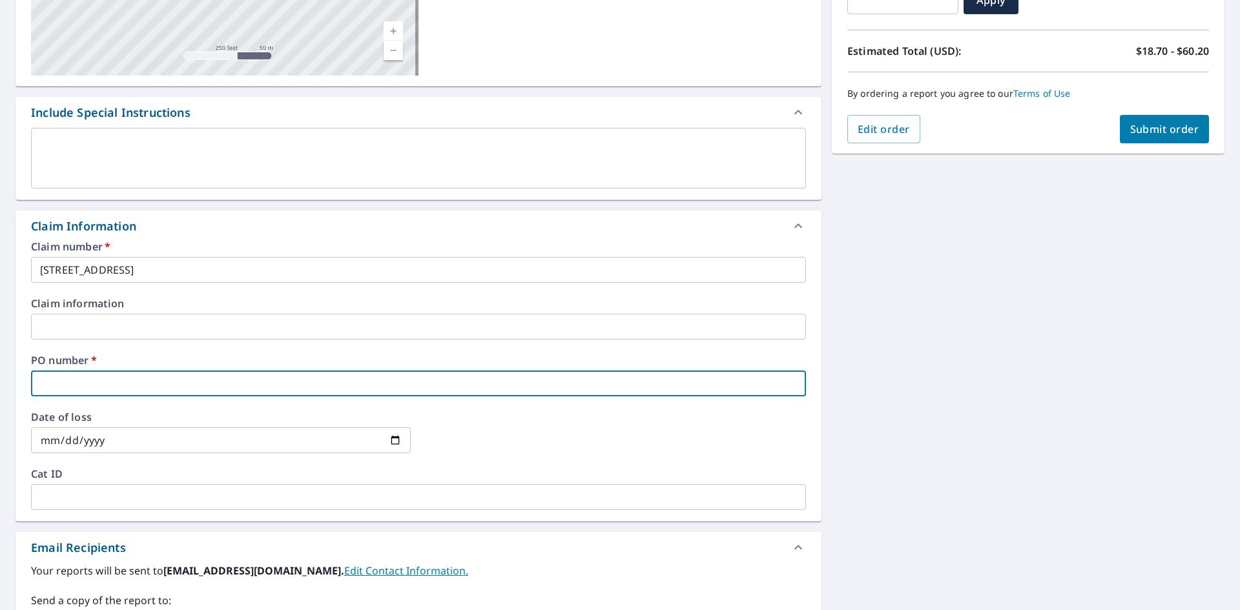
click at [88, 384] on input "text" at bounding box center [418, 384] width 775 height 26
paste input "[STREET_ADDRESS]"
type input "[STREET_ADDRESS]"
checkbox input "true"
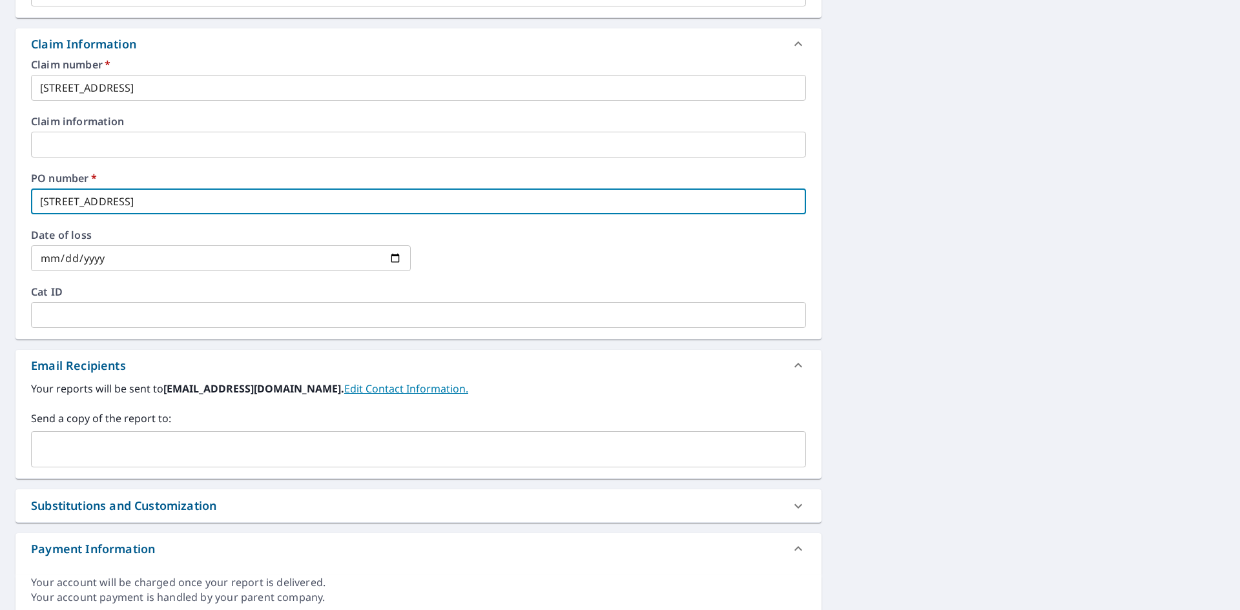
scroll to position [490, 0]
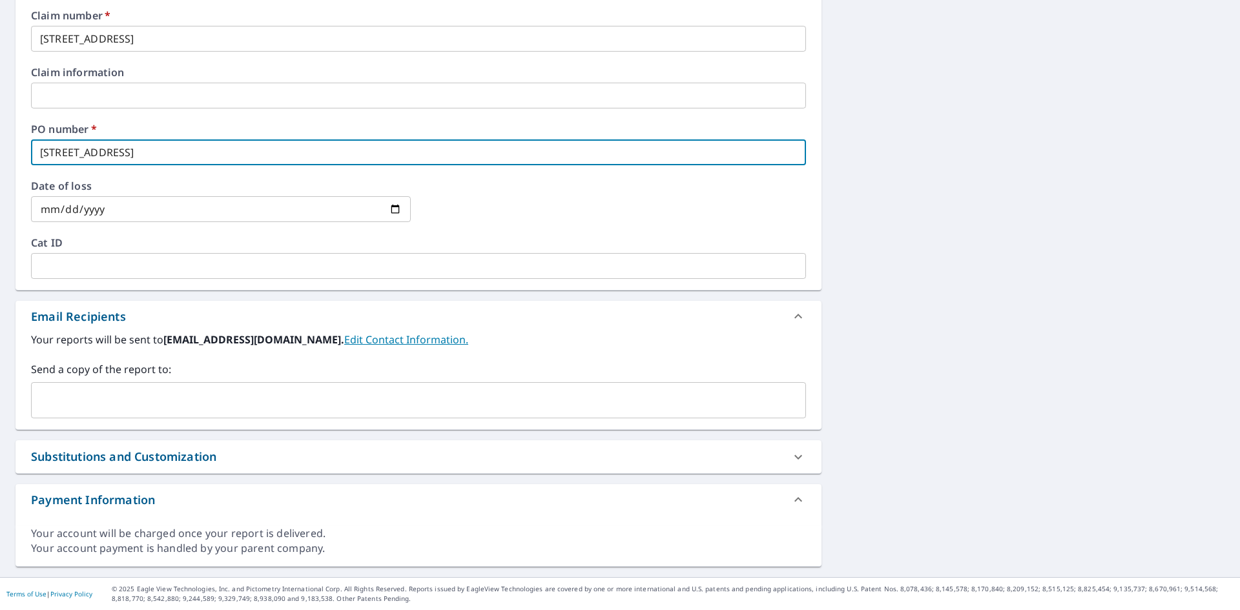
type input "[STREET_ADDRESS]"
click at [141, 404] on input "text" at bounding box center [409, 400] width 744 height 25
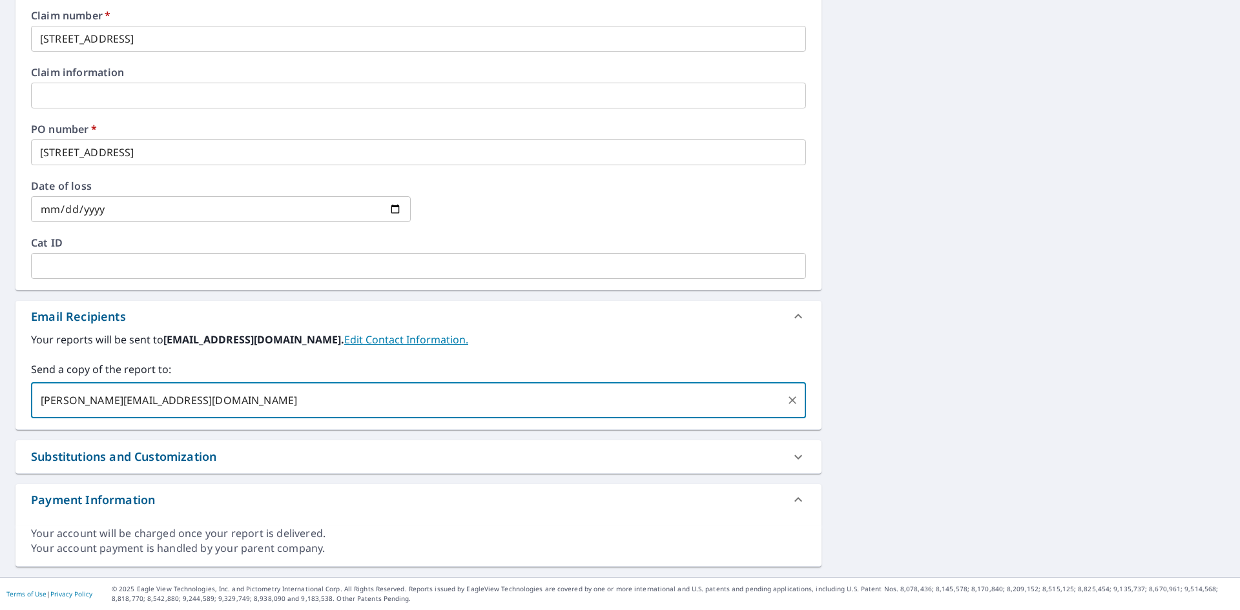
type input "[PERSON_NAME][EMAIL_ADDRESS][DOMAIN_NAME],"
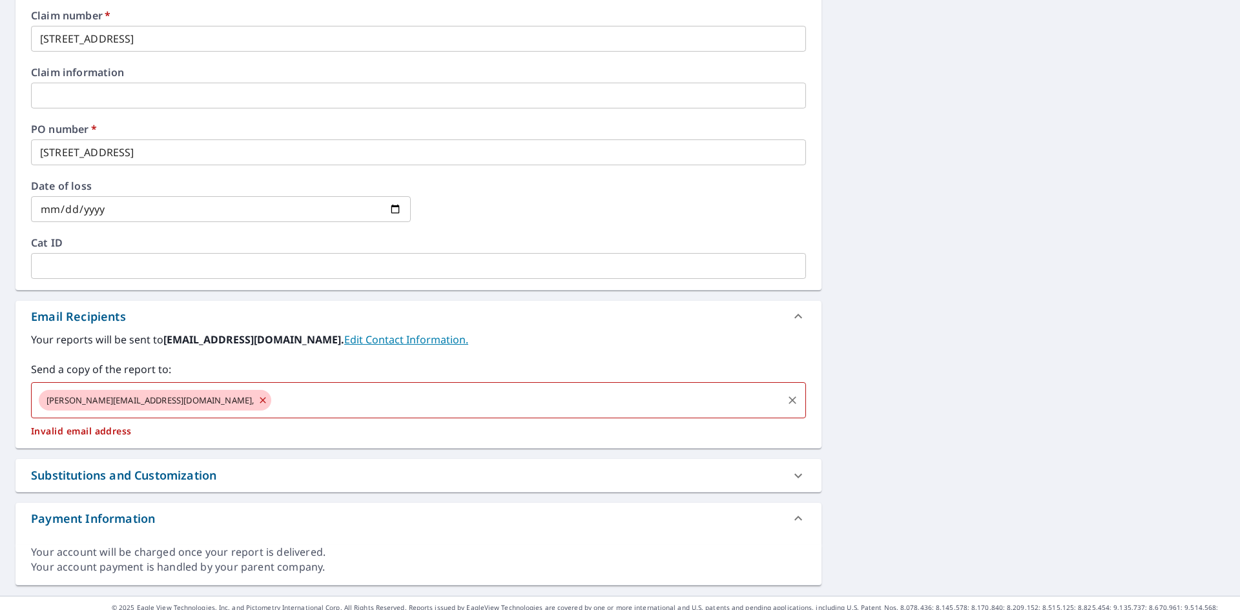
click at [260, 400] on icon at bounding box center [263, 400] width 6 height 6
checkbox input "true"
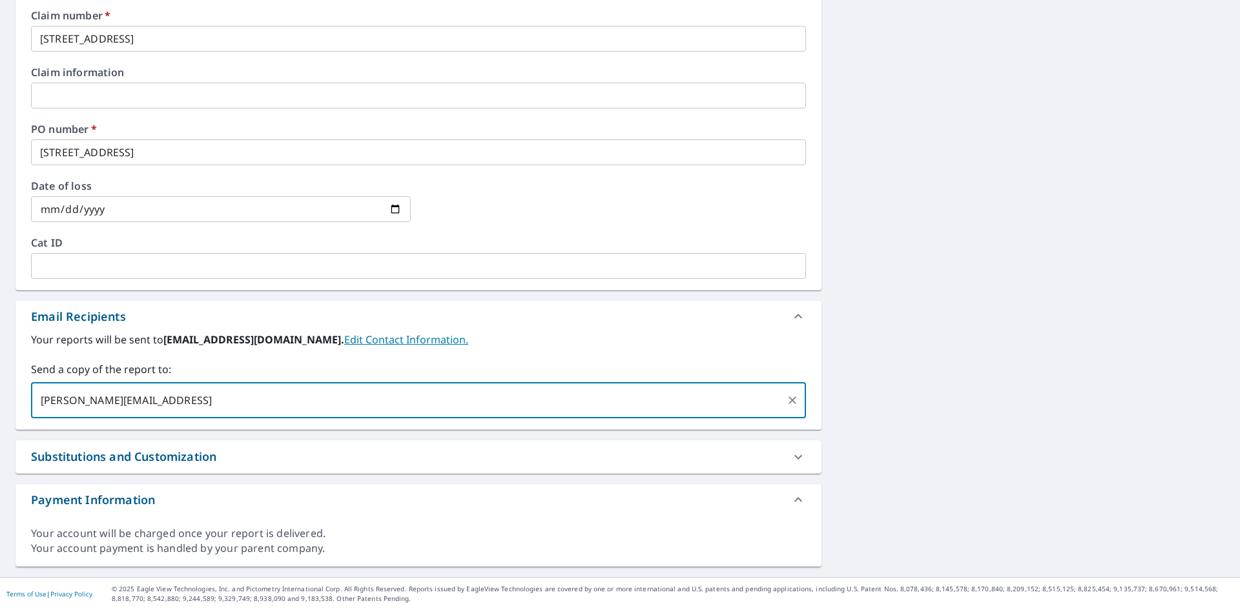
type input "[PERSON_NAME][EMAIL_ADDRESS][DOMAIN_NAME]"
checkbox input "true"
type input "[EMAIL_ADDRESS][DOMAIN_NAME]"
click at [98, 395] on span "[PERSON_NAME][EMAIL_ADDRESS][DOMAIN_NAME]" at bounding box center [149, 401] width 221 height 12
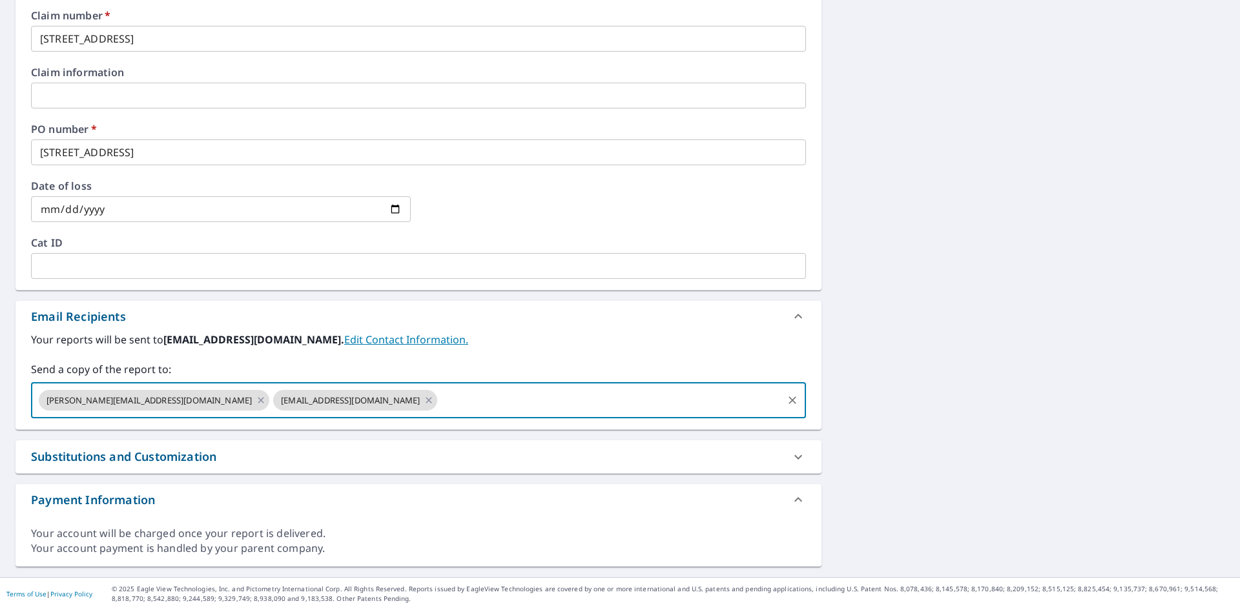
click at [99, 400] on span "[PERSON_NAME][EMAIL_ADDRESS][DOMAIN_NAME]" at bounding box center [149, 401] width 221 height 12
click at [256, 399] on icon at bounding box center [261, 400] width 10 height 14
click at [198, 398] on icon at bounding box center [195, 400] width 6 height 6
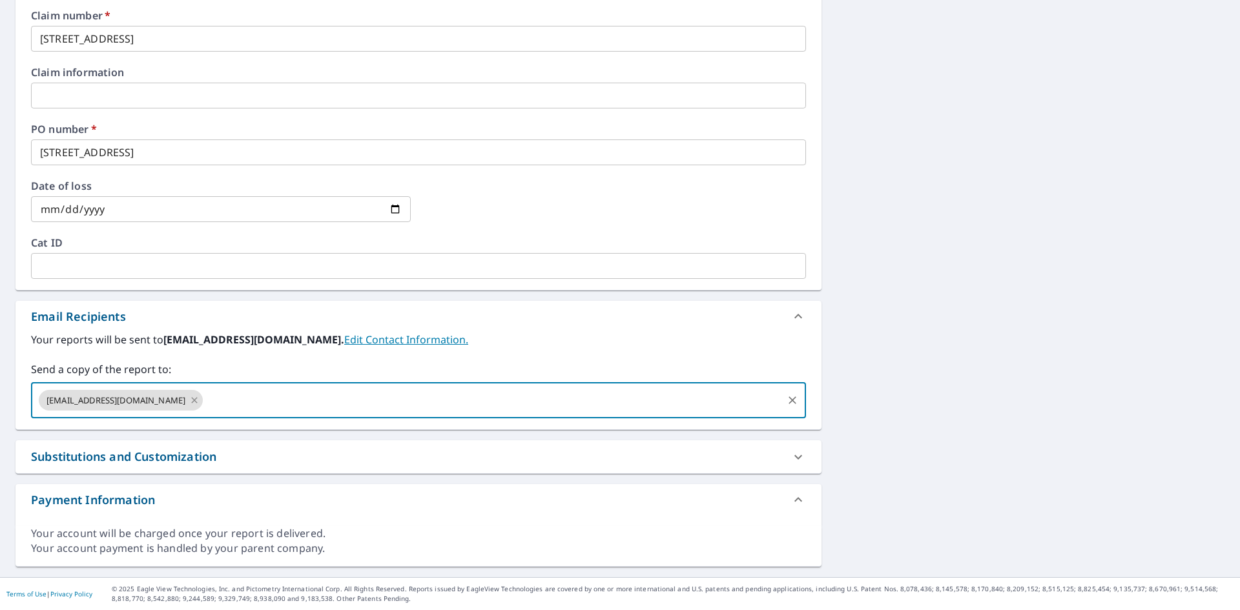
checkbox input "true"
click at [147, 399] on input "text" at bounding box center [409, 400] width 744 height 25
type input "[PERSON_NAME][EMAIL_ADDRESS][DOMAIN_NAME]"
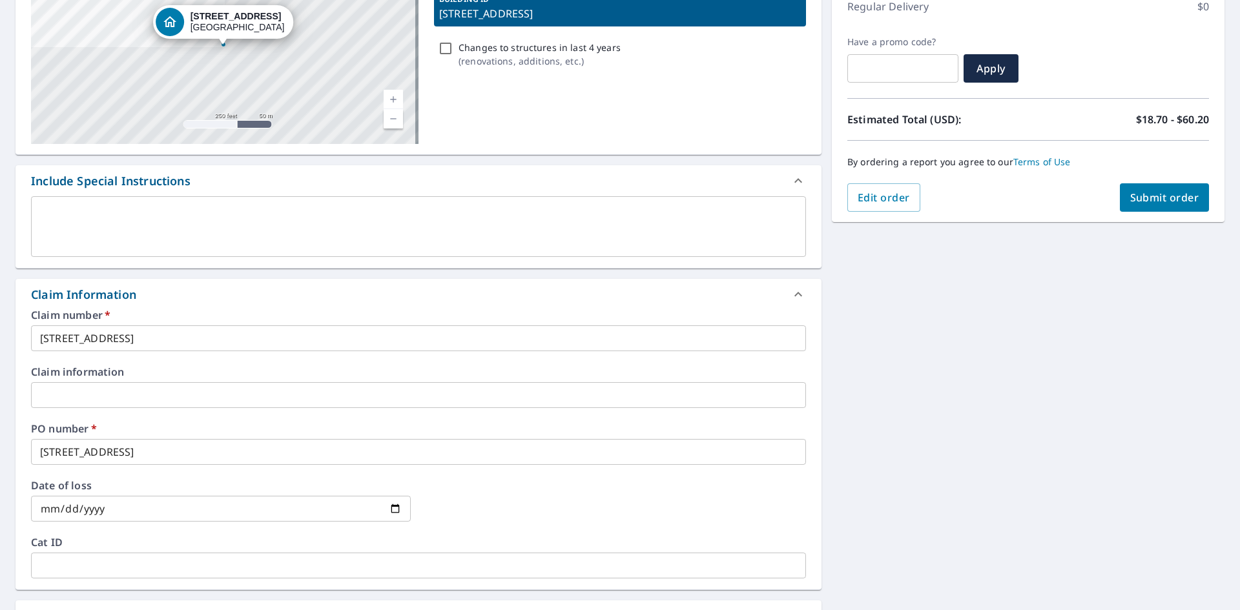
scroll to position [167, 0]
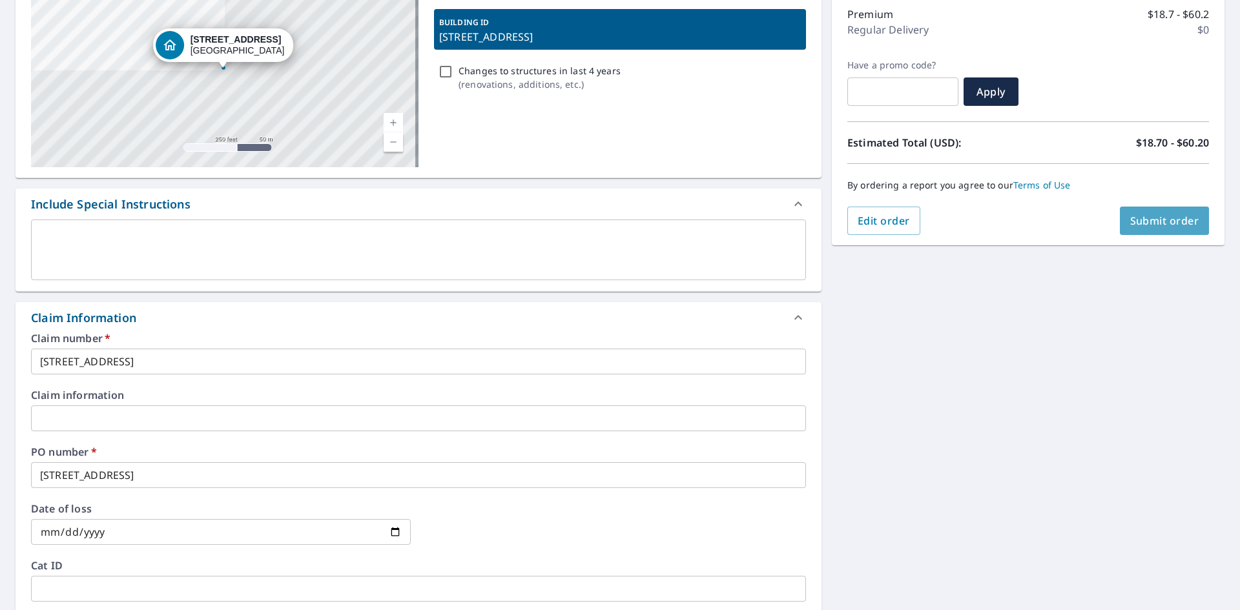
click at [1168, 221] on span "Submit order" at bounding box center [1164, 221] width 69 height 14
checkbox input "true"
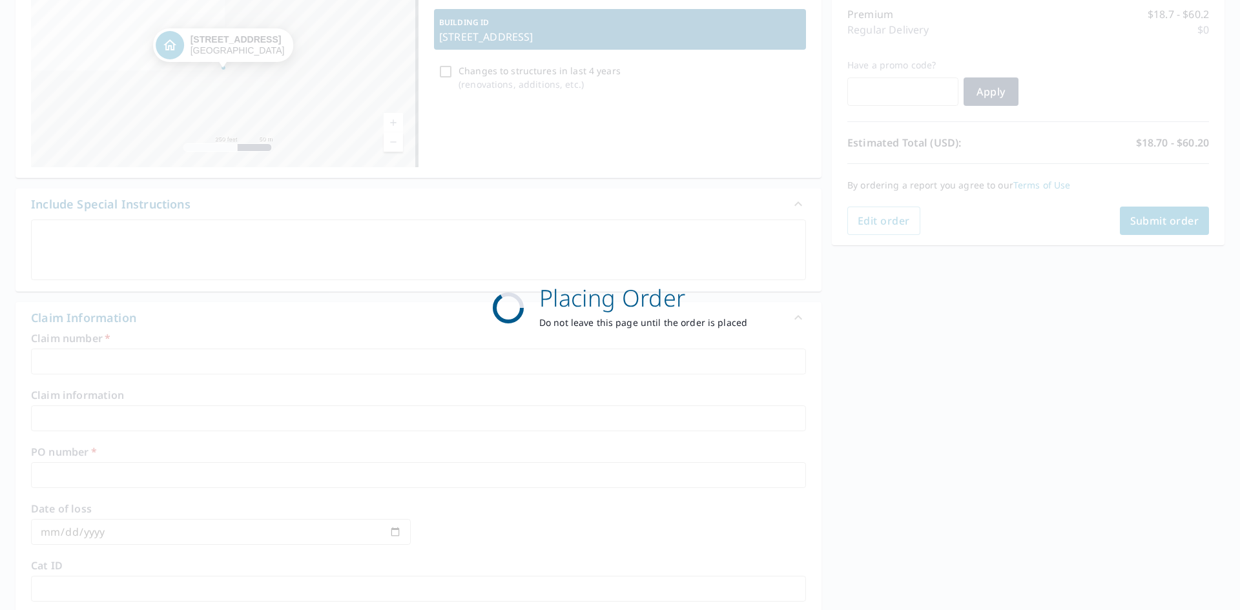
scroll to position [150, 0]
